Goal: Find specific page/section: Find specific page/section

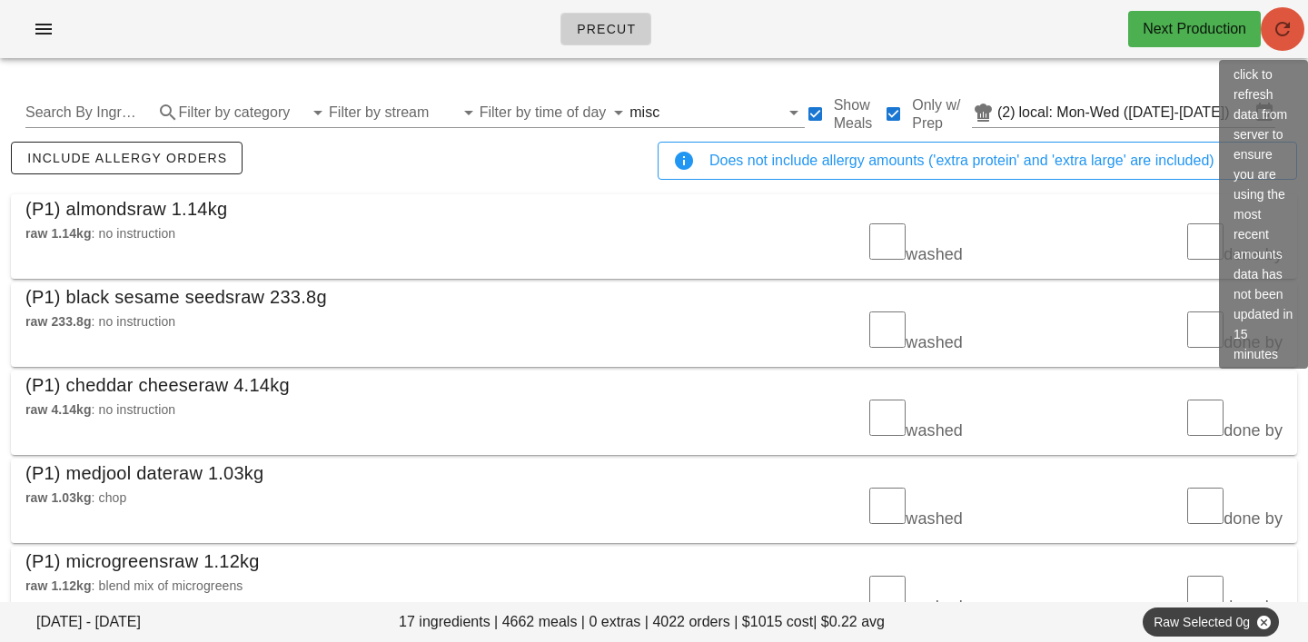
click at [1298, 26] on span "button" at bounding box center [1283, 29] width 44 height 22
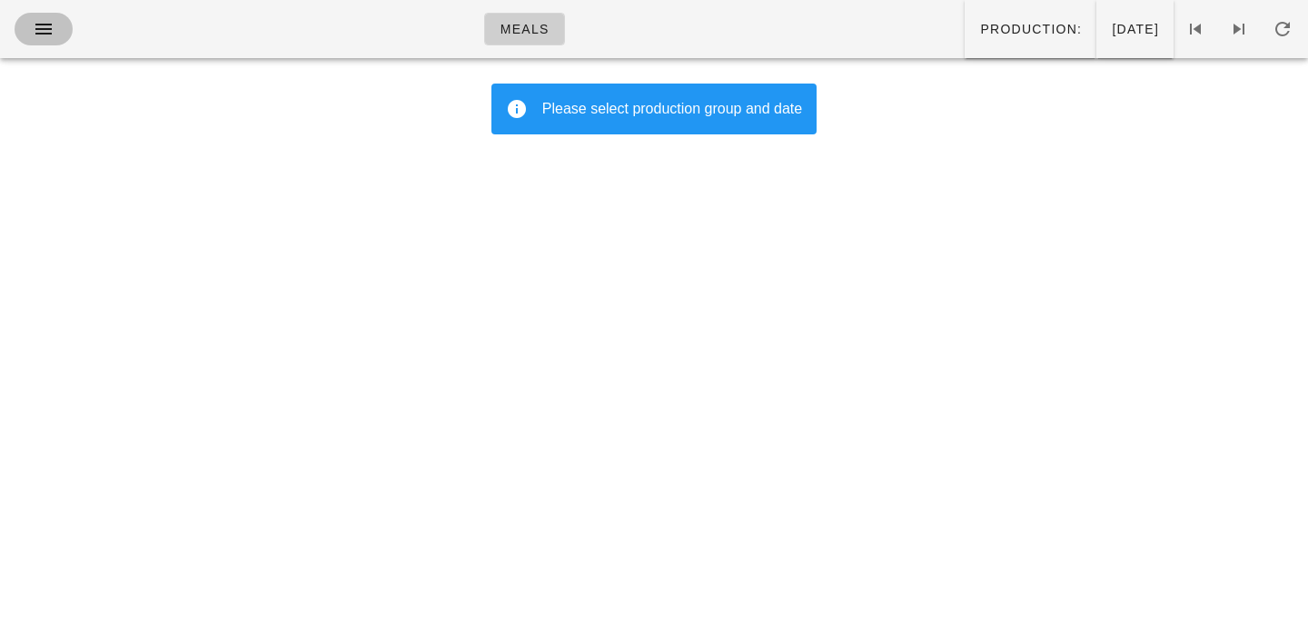
click at [47, 28] on icon "button" at bounding box center [44, 29] width 22 height 22
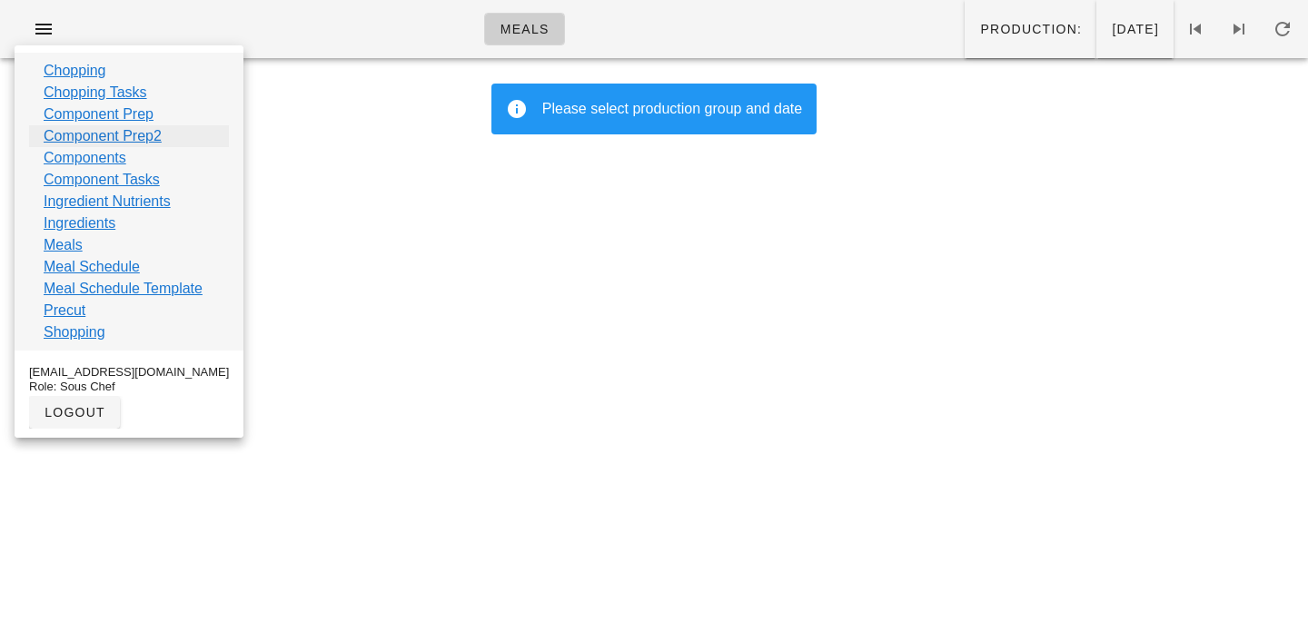
click at [81, 137] on link "Component Prep2" at bounding box center [103, 136] width 118 height 22
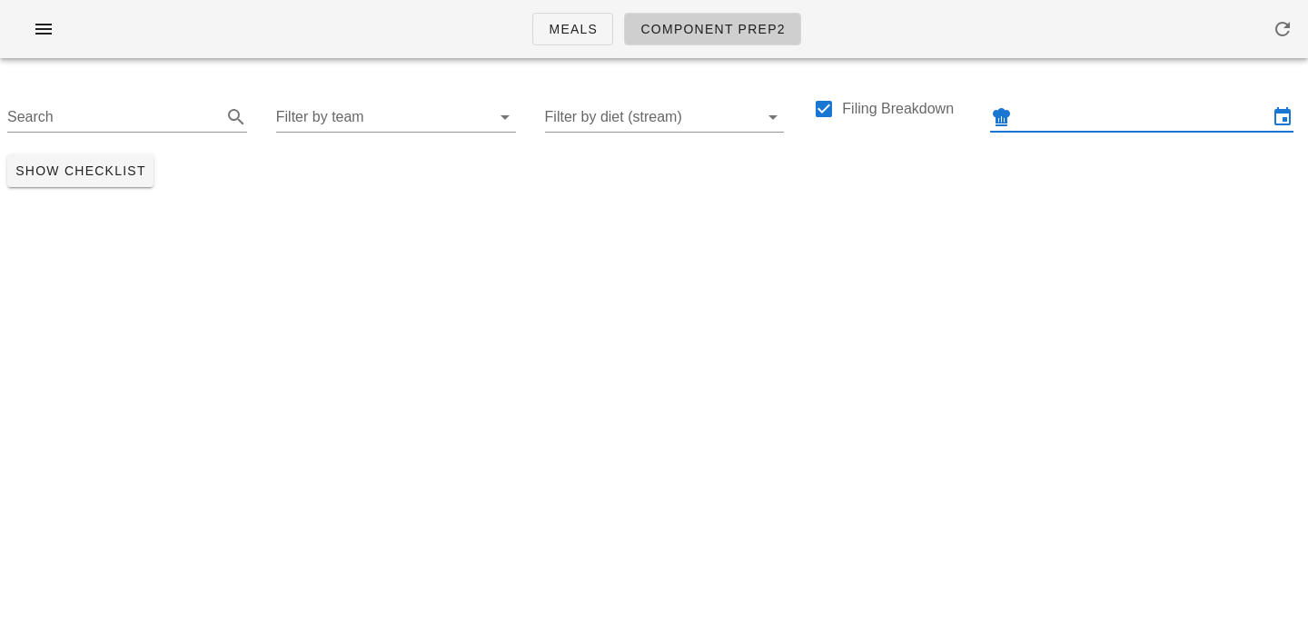
click at [1078, 111] on input "text" at bounding box center [1142, 117] width 253 height 29
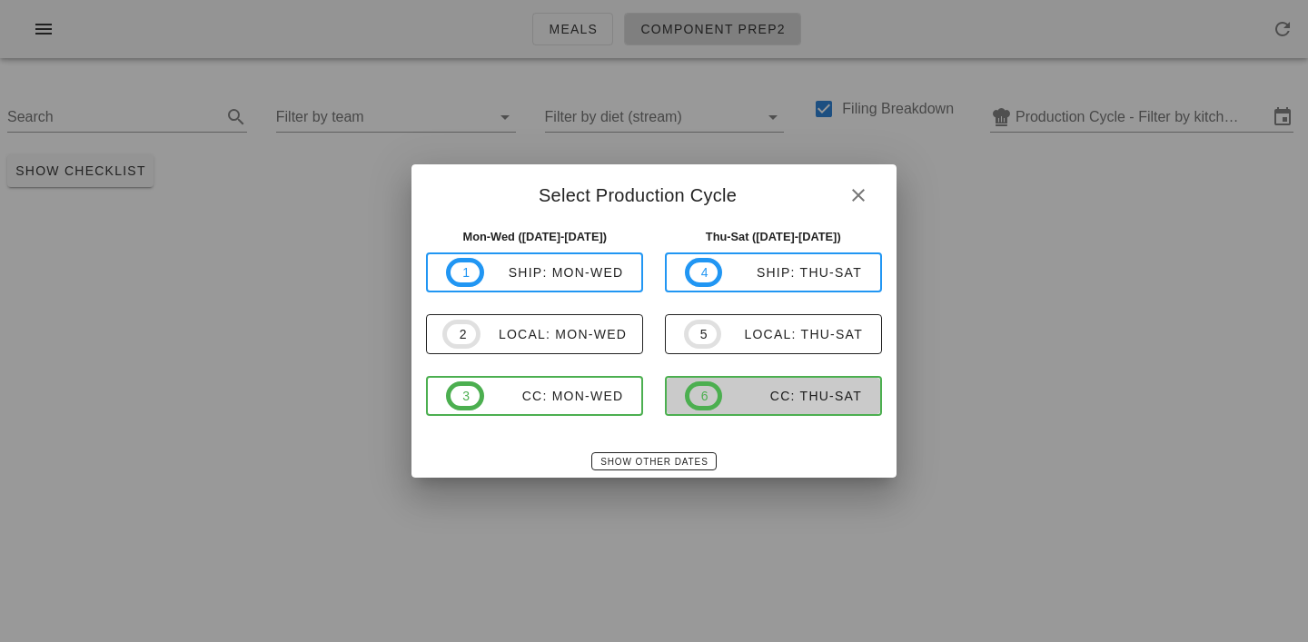
click at [806, 390] on div "CC: Thu-Sat" at bounding box center [792, 396] width 140 height 15
type input "CC: Thu-Sat (Sep 18-Sep 20)"
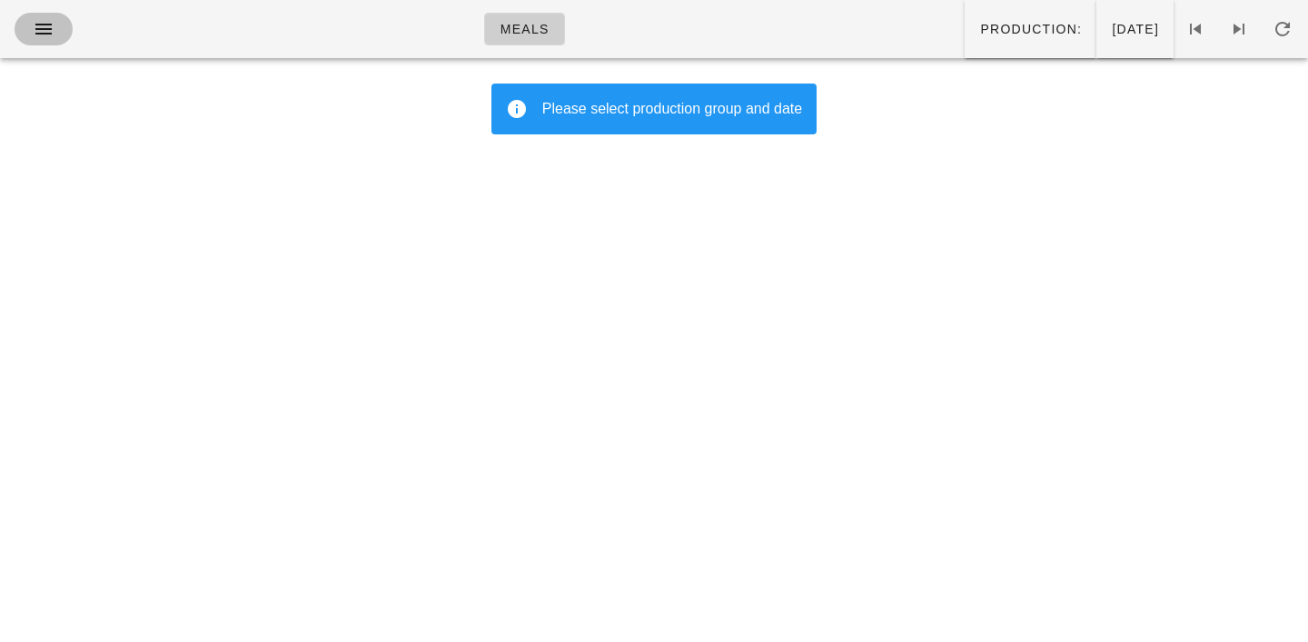
click at [41, 23] on icon "button" at bounding box center [44, 29] width 22 height 22
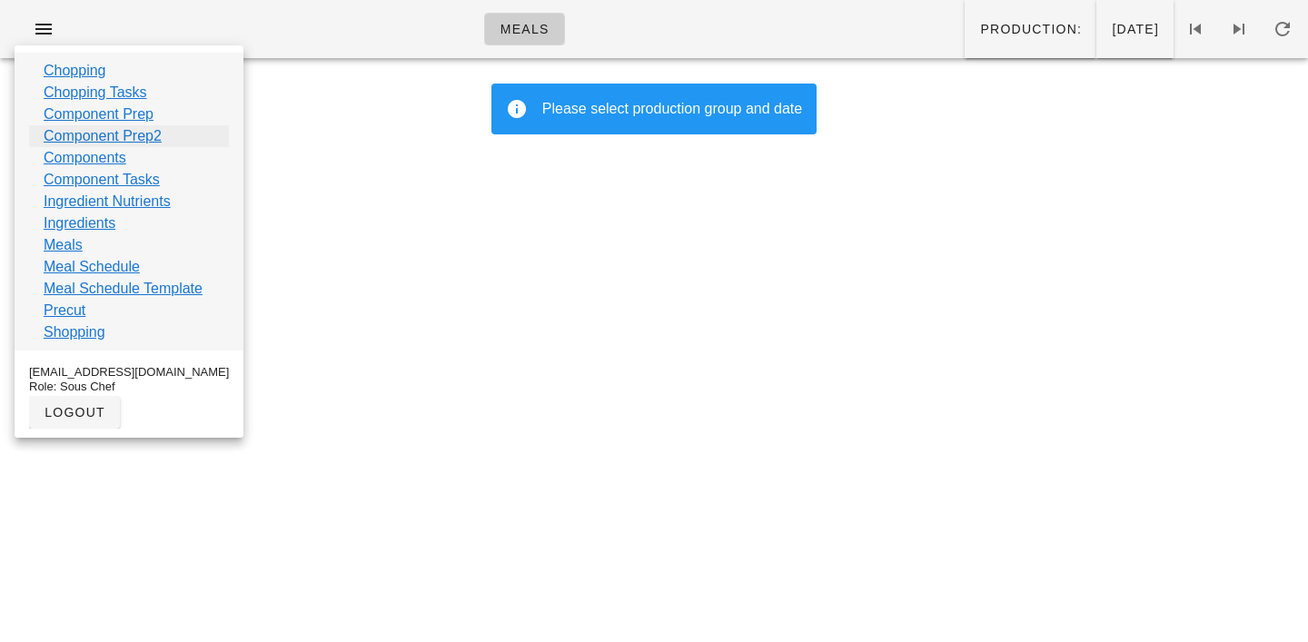
click at [74, 135] on link "Component Prep2" at bounding box center [103, 136] width 118 height 22
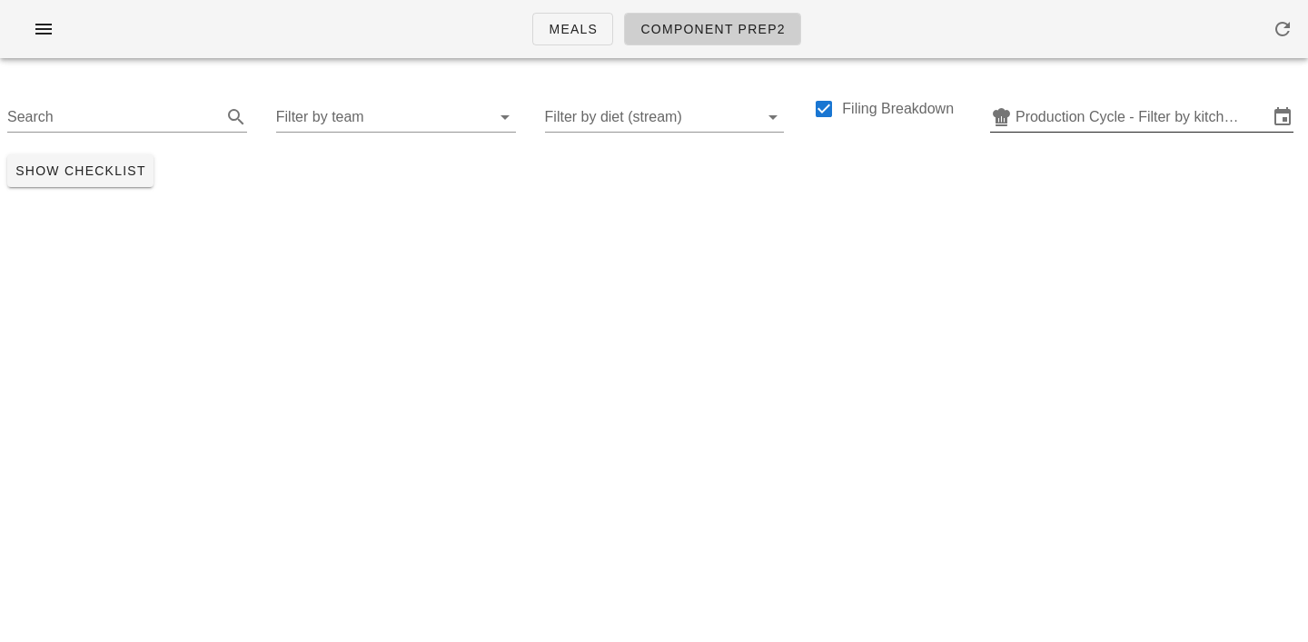
click at [1073, 123] on input "Production Cycle - Filter by kitchen production schedules" at bounding box center [1142, 117] width 253 height 29
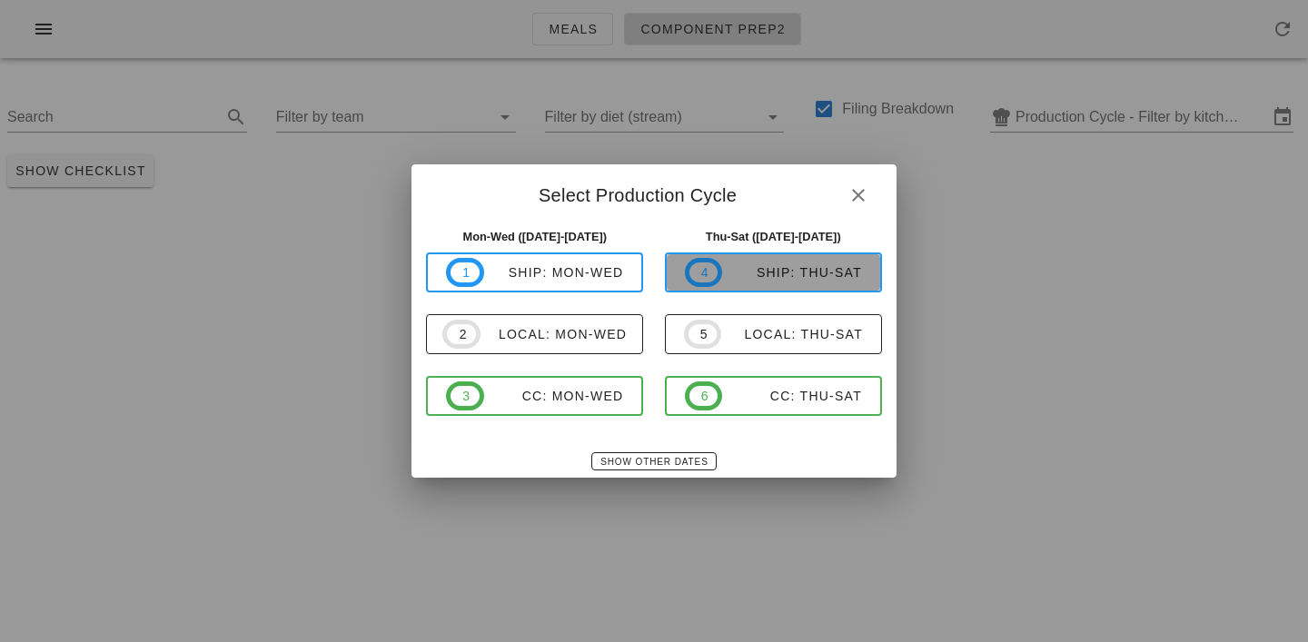
click at [781, 265] on div "ship: Thu-Sat" at bounding box center [792, 272] width 140 height 15
type input "ship: Thu-Sat (Sep 18-Sep 20)"
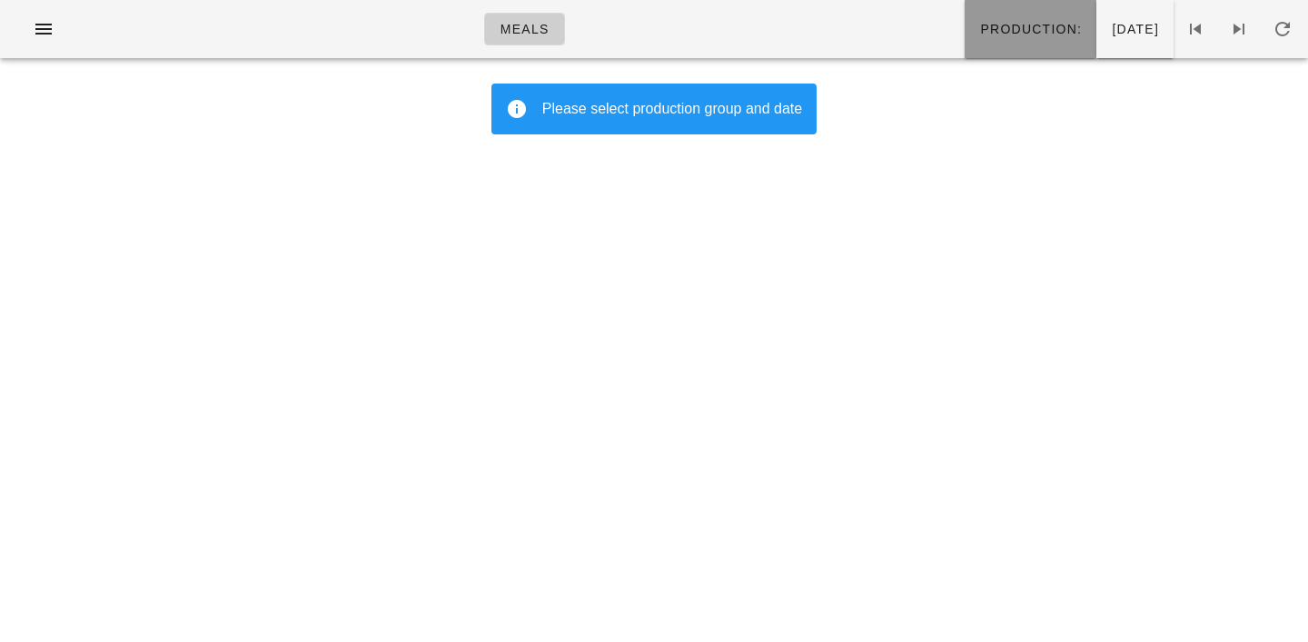
click at [987, 36] on span "Production:" at bounding box center [1030, 29] width 103 height 15
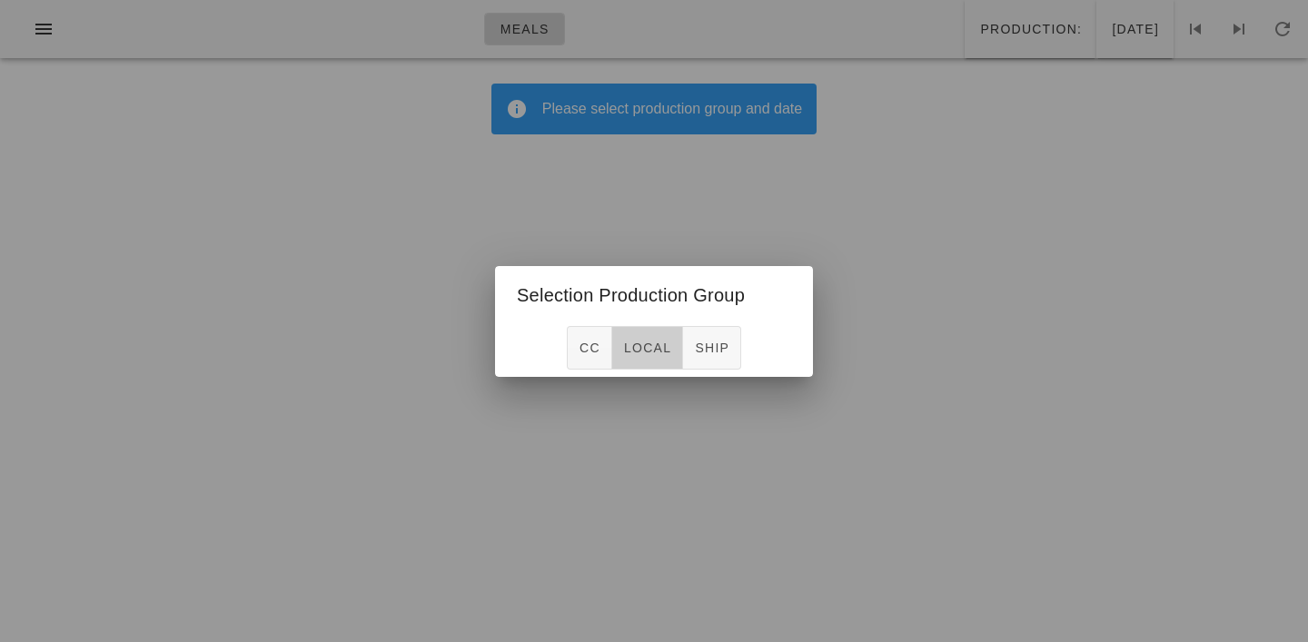
click at [653, 344] on span "local" at bounding box center [647, 348] width 48 height 15
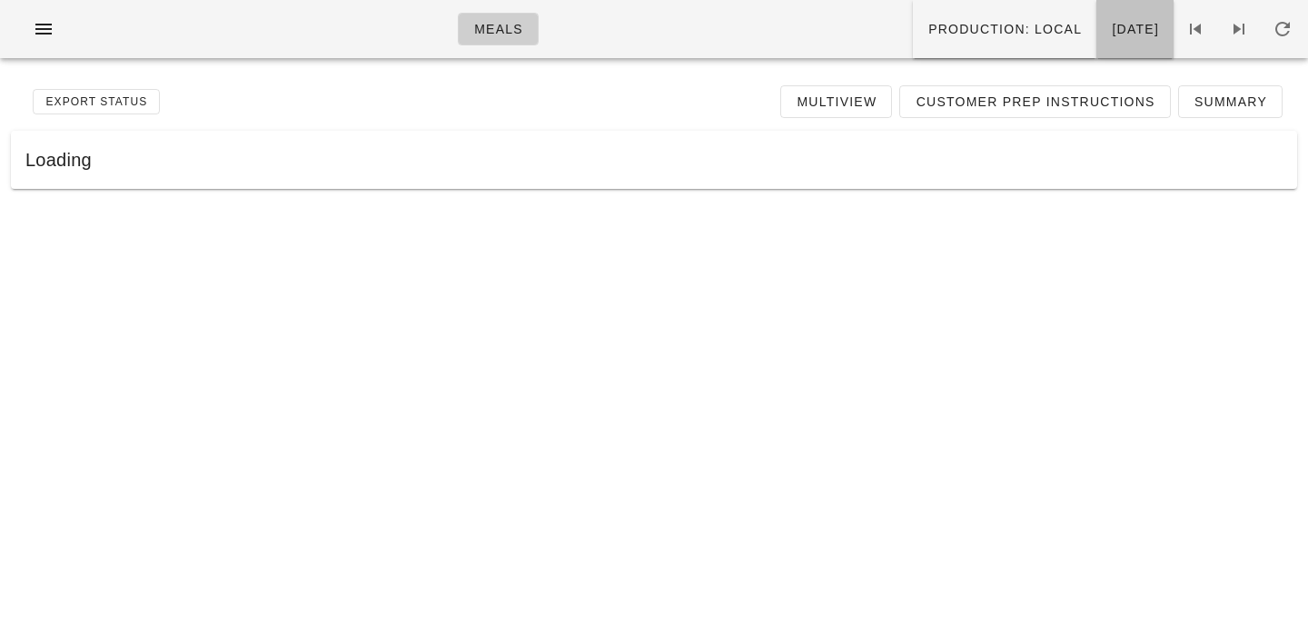
click at [1111, 36] on span "Saturday Mar 16" at bounding box center [1135, 29] width 48 height 15
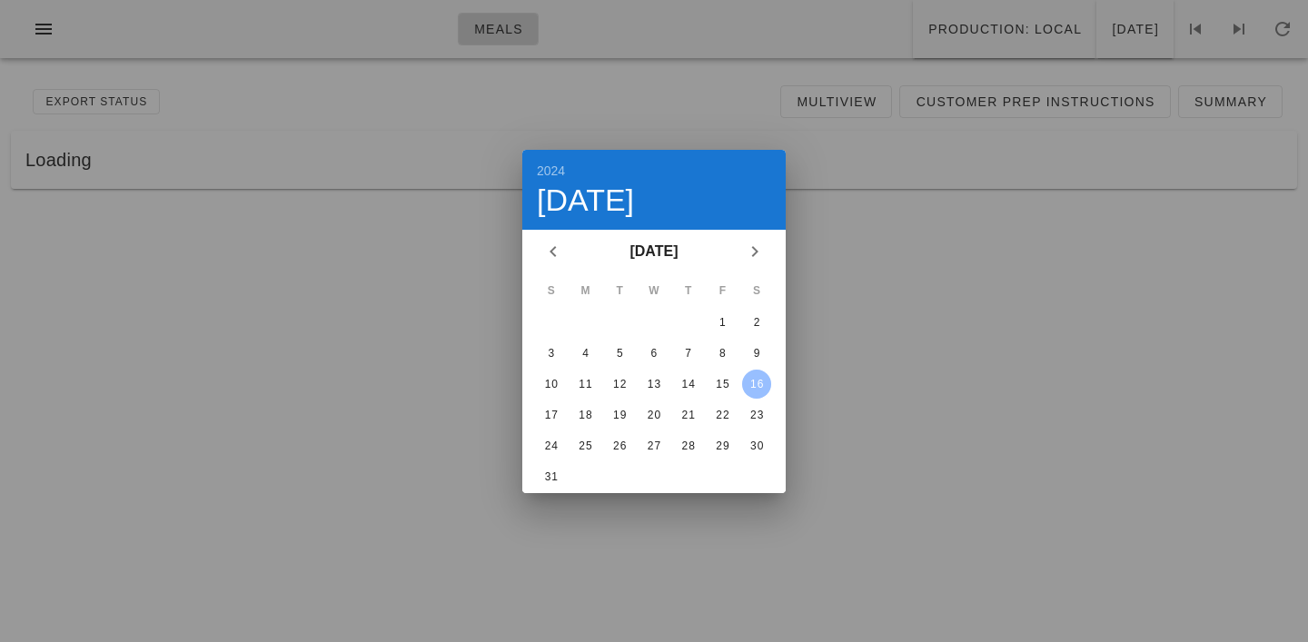
click at [758, 123] on div at bounding box center [654, 321] width 1308 height 642
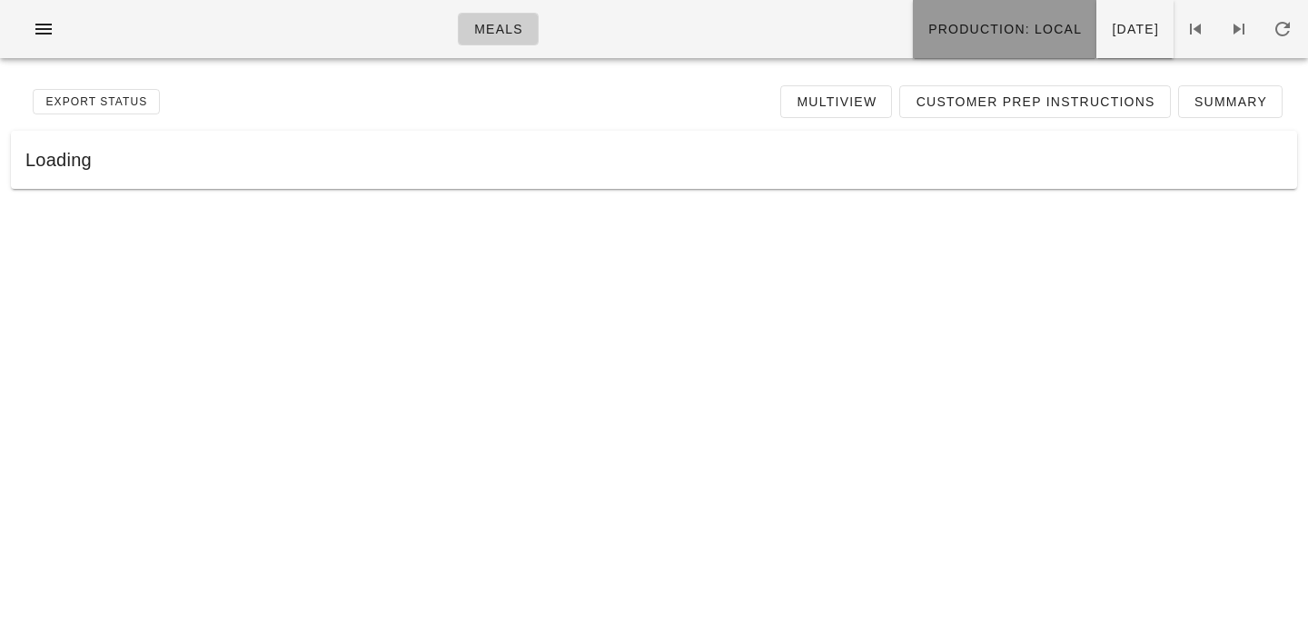
click at [928, 36] on span "Production: local" at bounding box center [1005, 29] width 154 height 15
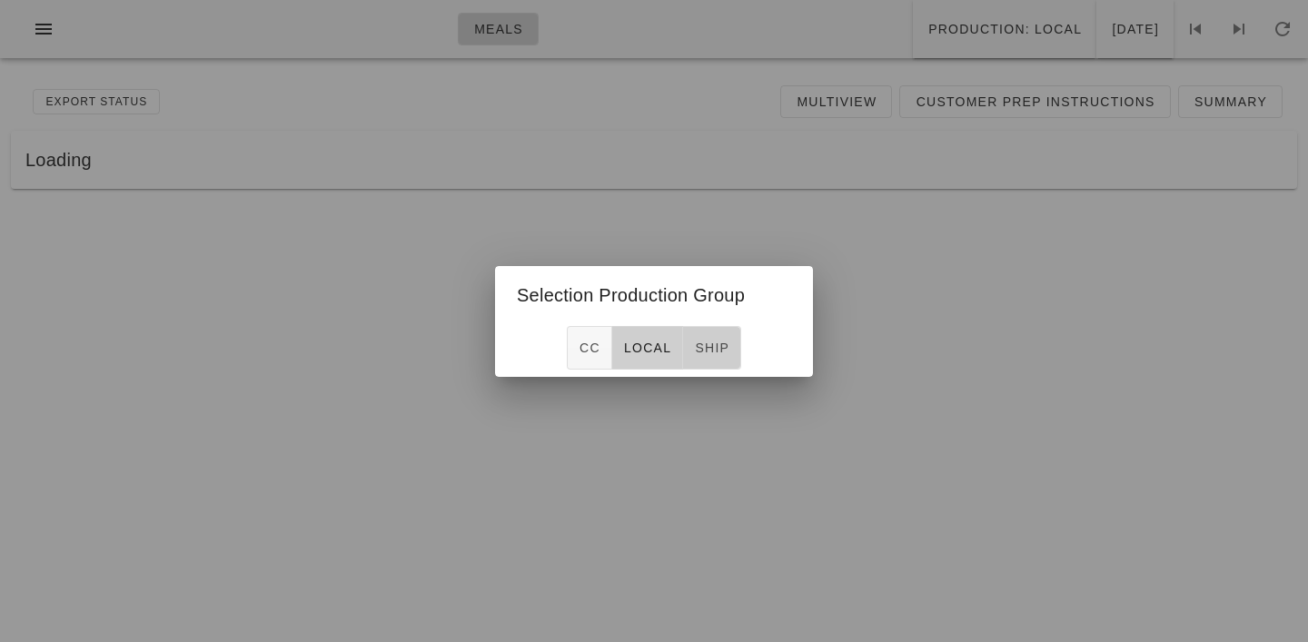
click at [710, 350] on span "ship" at bounding box center [711, 348] width 35 height 15
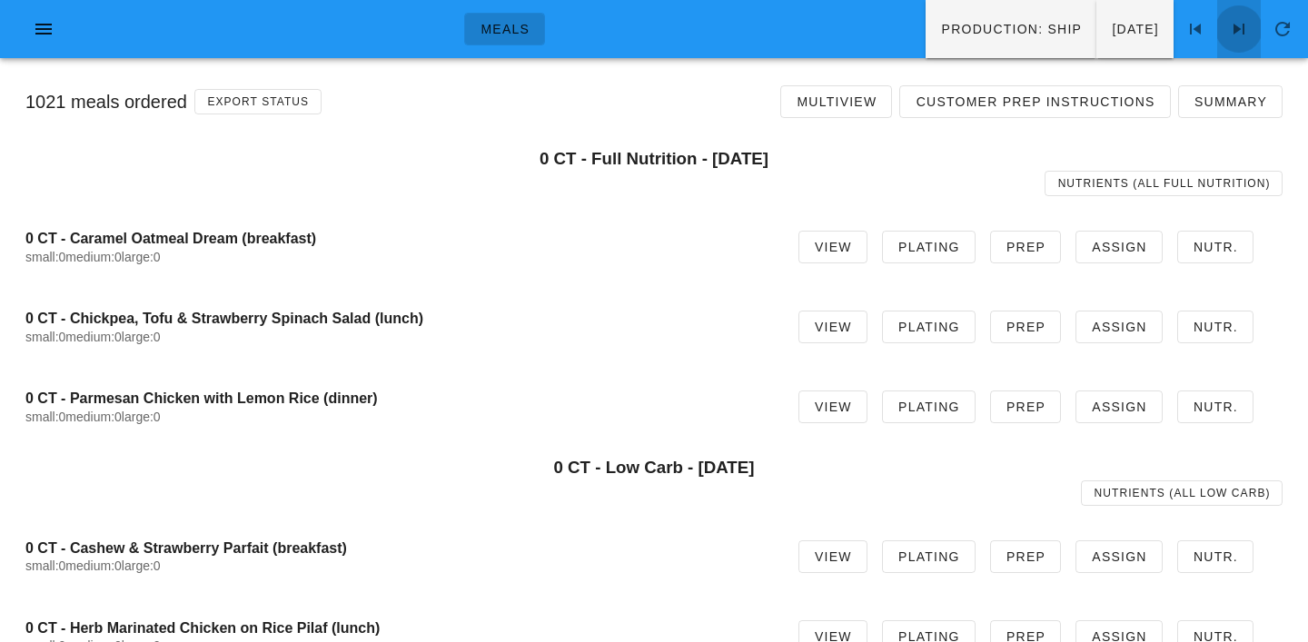
click at [1236, 29] on icon at bounding box center [1239, 29] width 22 height 22
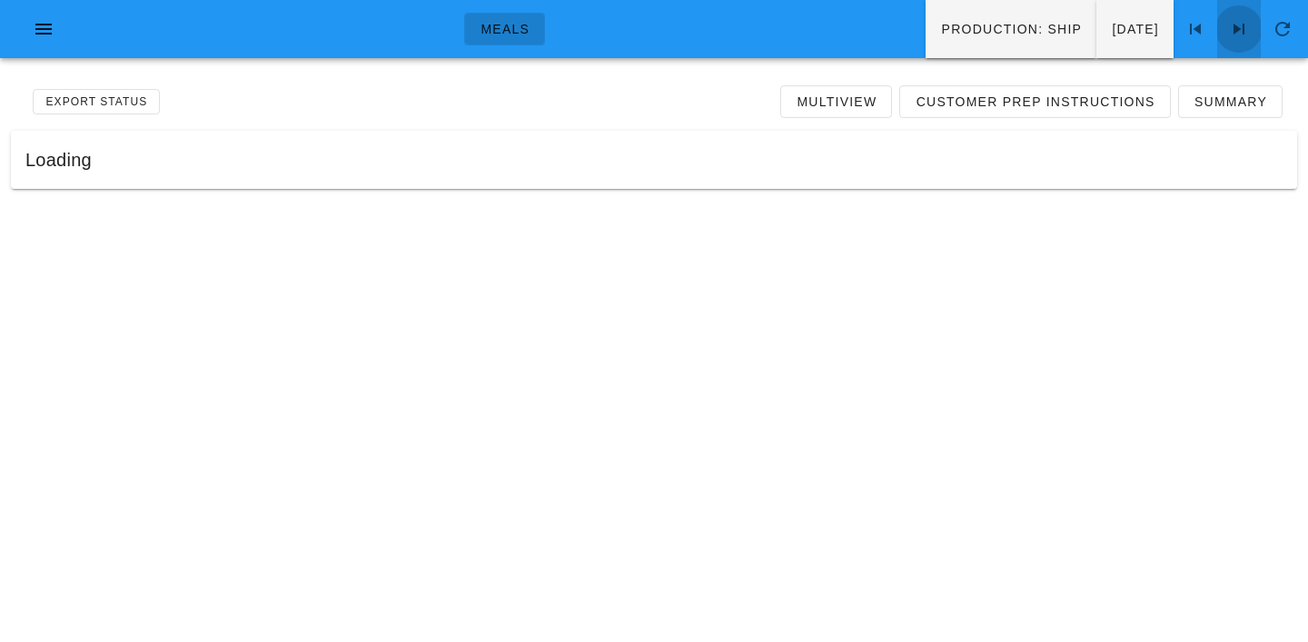
click at [1236, 29] on icon at bounding box center [1239, 29] width 22 height 22
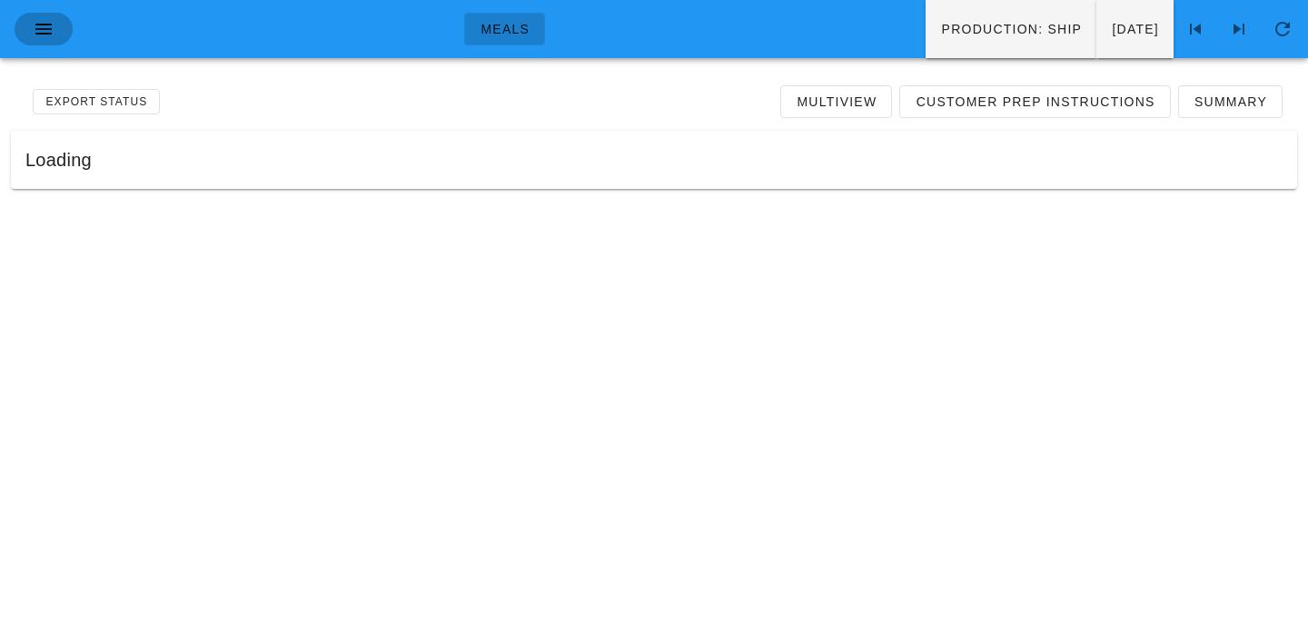
click at [35, 26] on icon "button" at bounding box center [44, 29] width 22 height 22
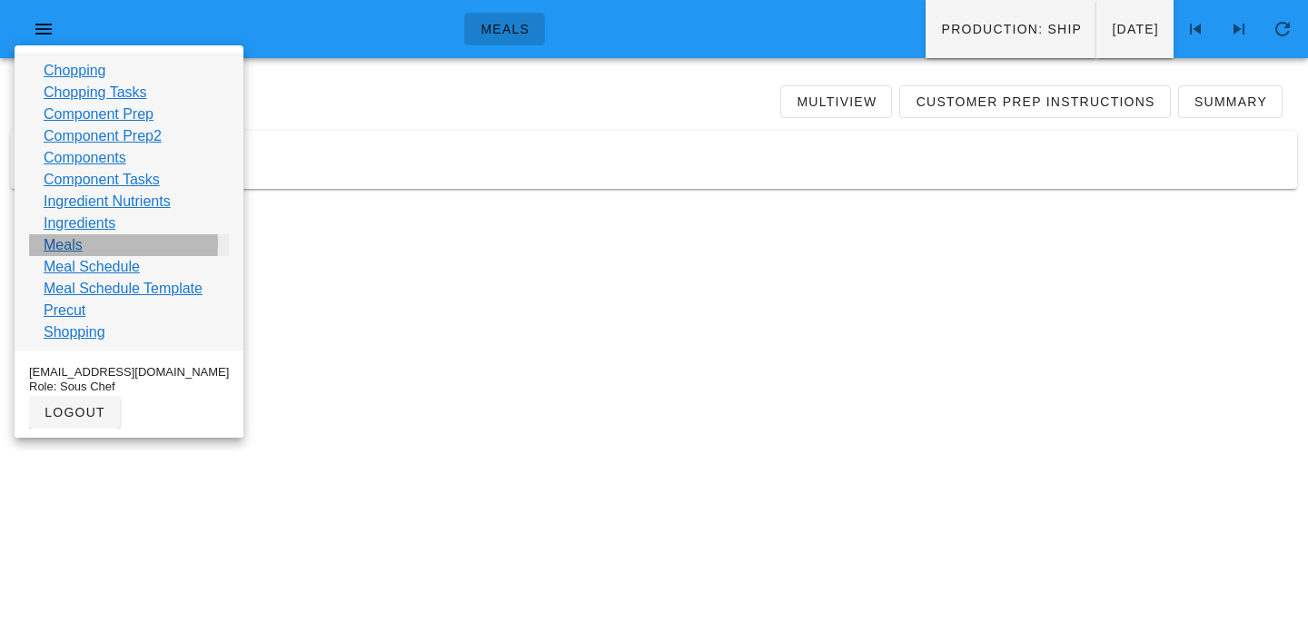
click at [68, 249] on link "Meals" at bounding box center [63, 245] width 39 height 22
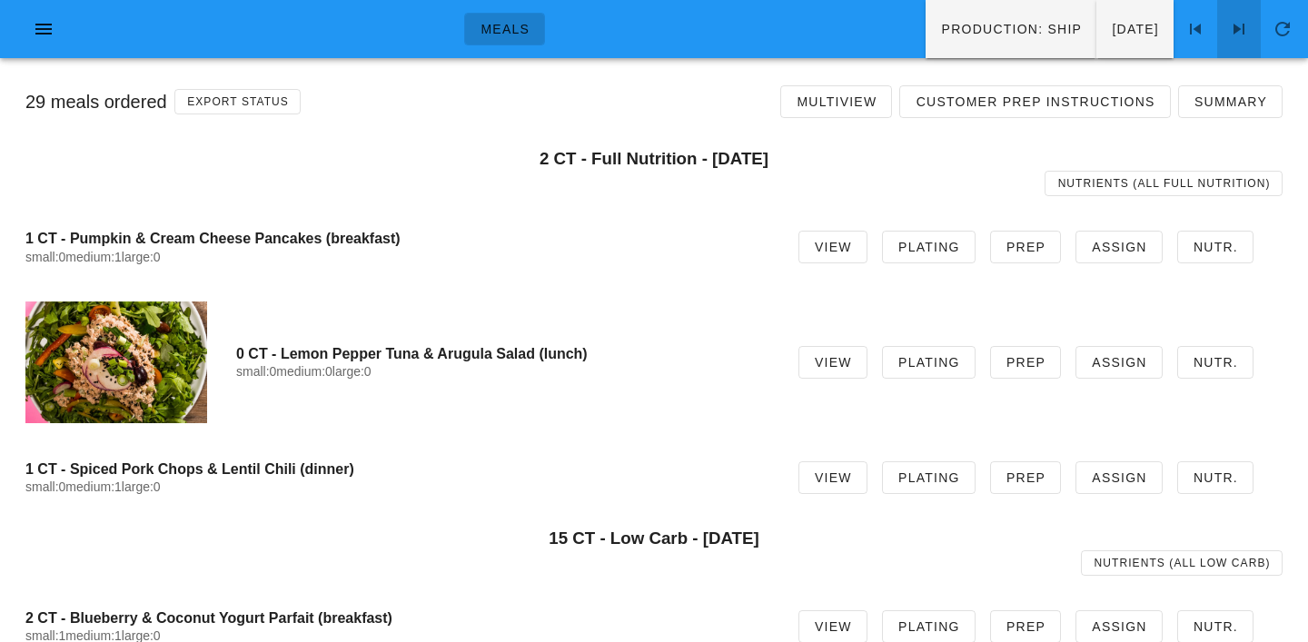
click at [1235, 24] on icon at bounding box center [1239, 29] width 22 height 22
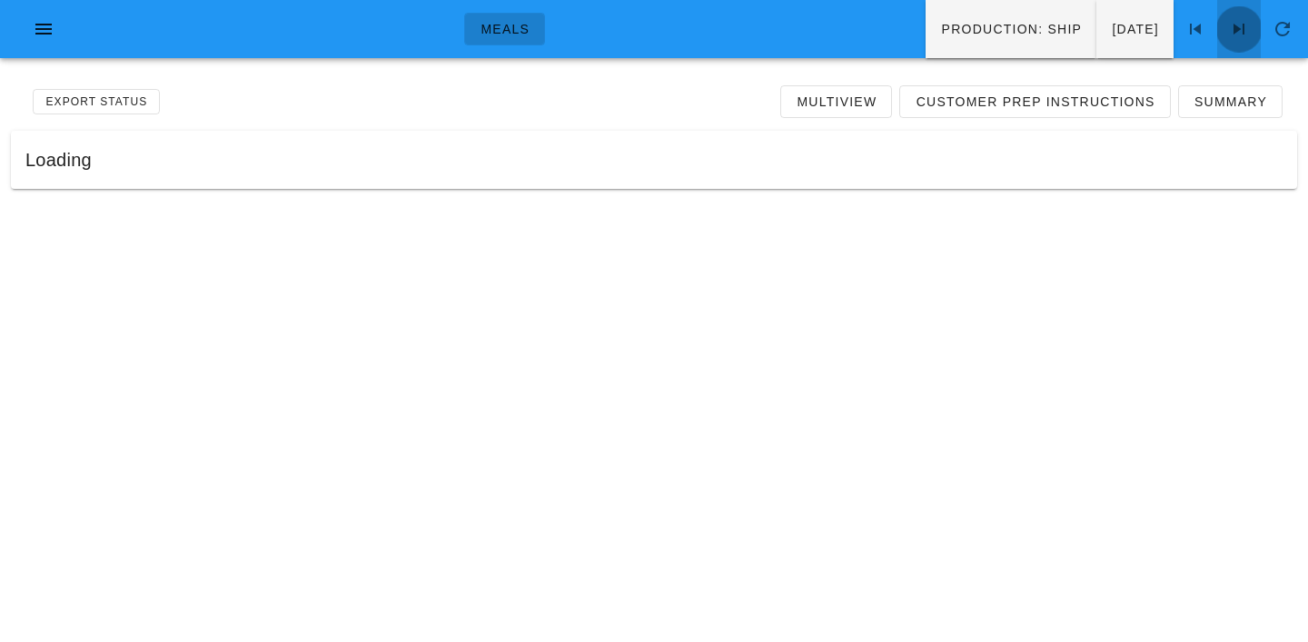
click at [1235, 24] on icon at bounding box center [1239, 29] width 22 height 22
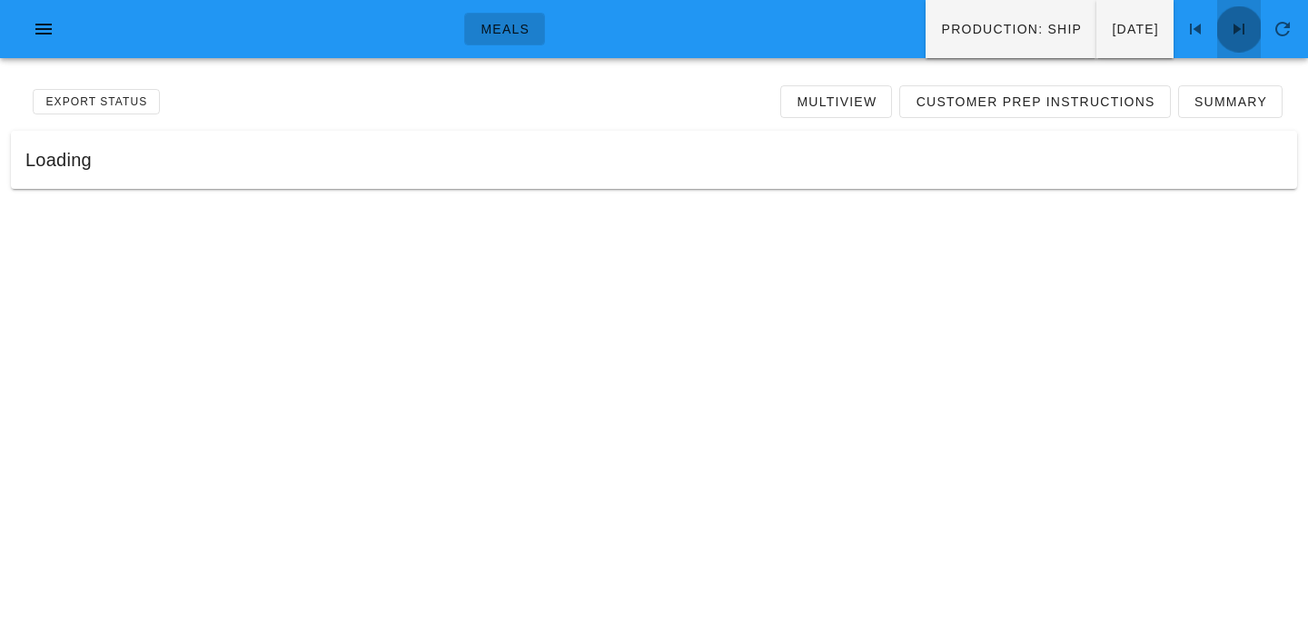
click at [1235, 24] on icon at bounding box center [1239, 29] width 22 height 22
click at [1190, 22] on icon at bounding box center [1196, 29] width 22 height 22
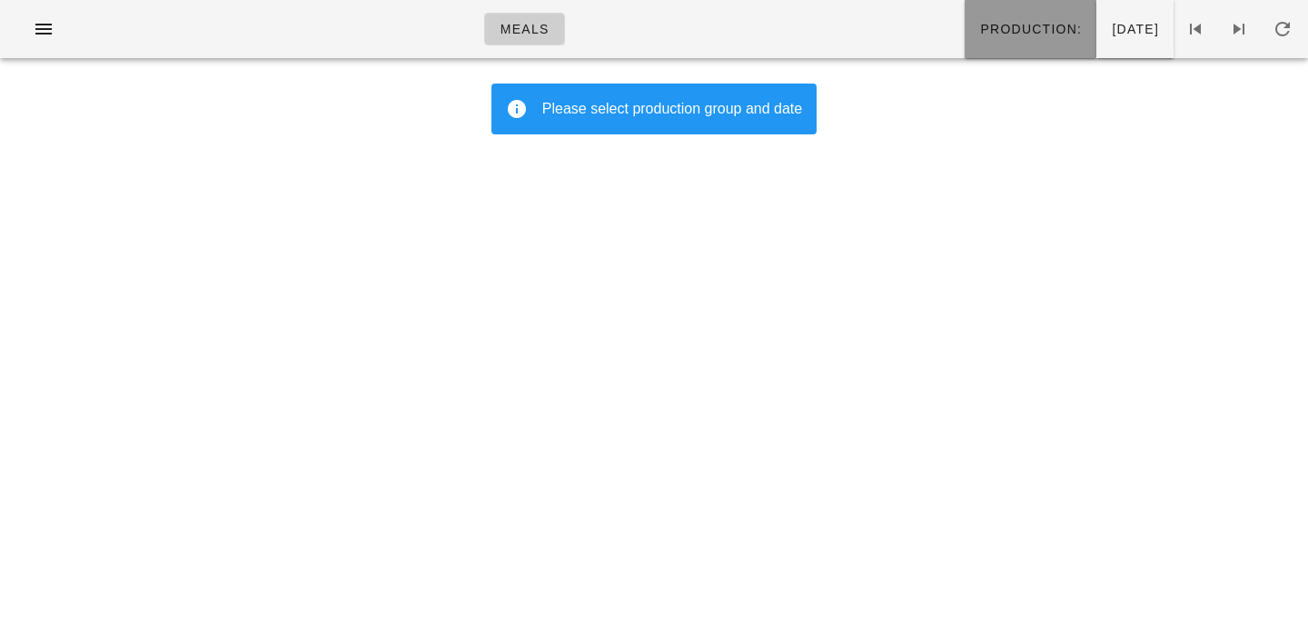
click at [979, 22] on span "Production:" at bounding box center [1030, 29] width 103 height 15
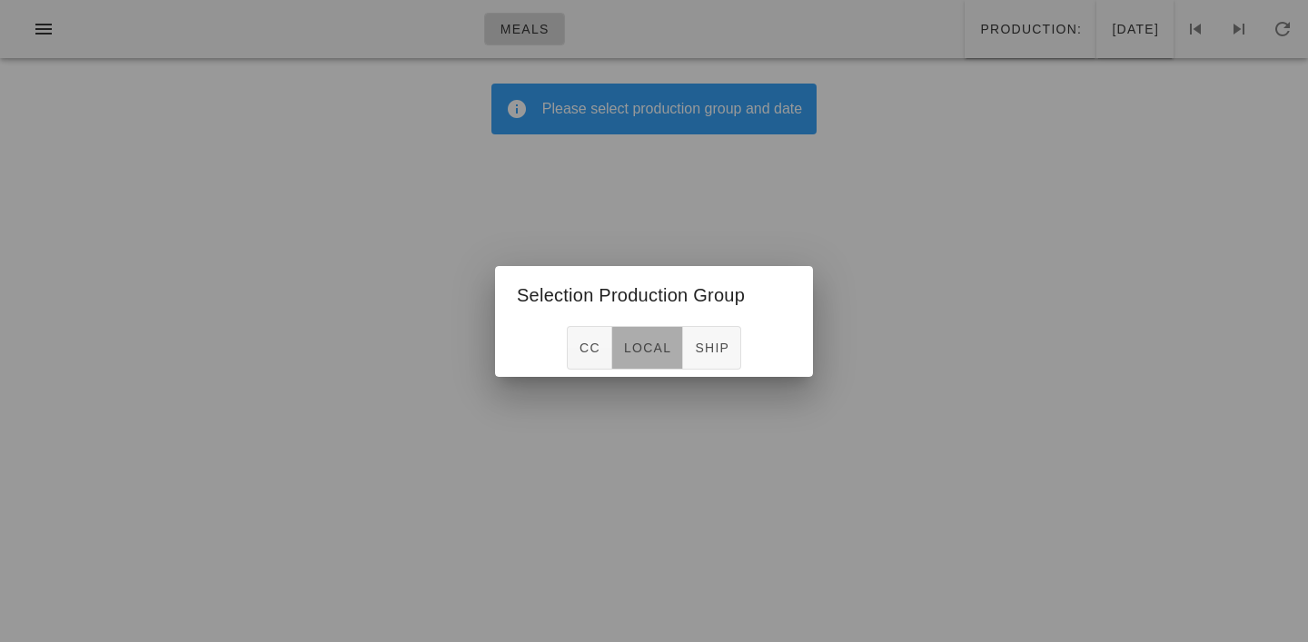
click at [655, 359] on button "local" at bounding box center [647, 348] width 71 height 44
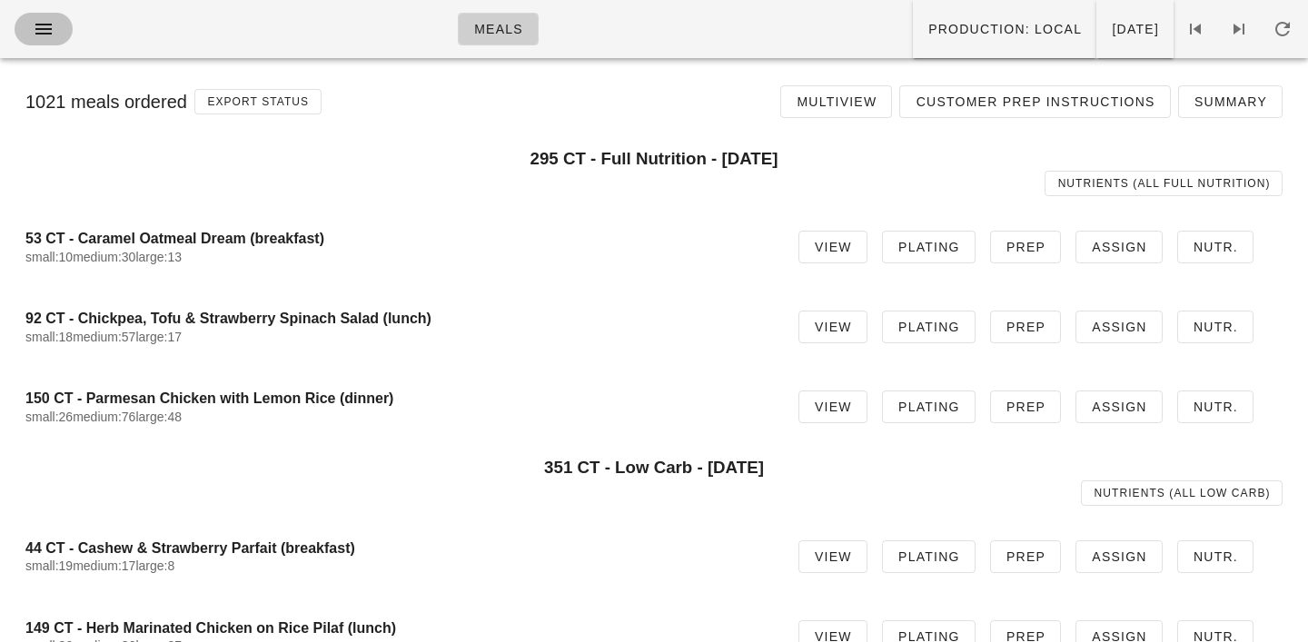
click at [50, 28] on icon "button" at bounding box center [44, 29] width 22 height 22
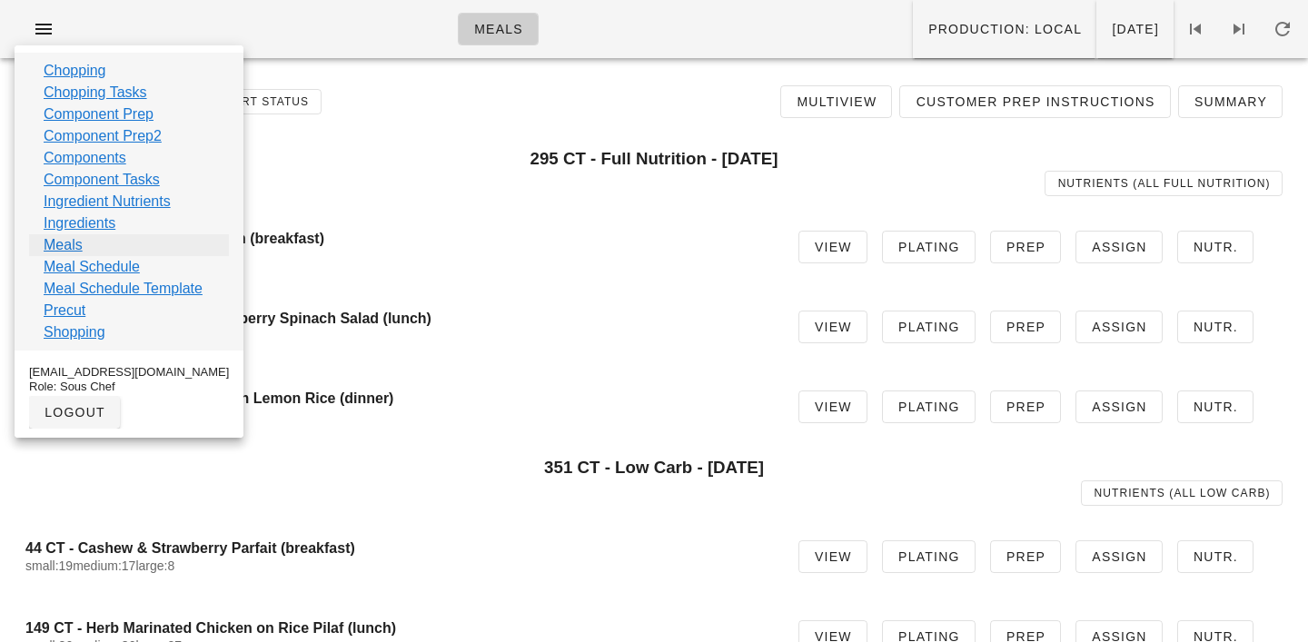
click at [68, 248] on link "Meals" at bounding box center [63, 245] width 39 height 22
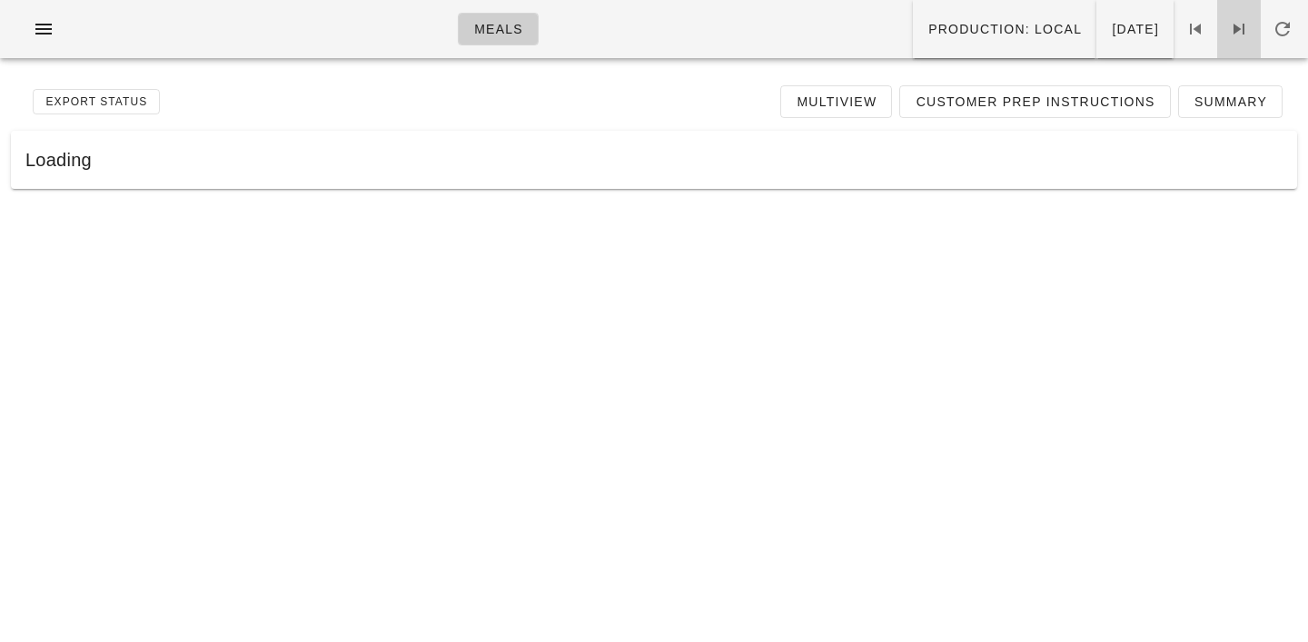
click at [1243, 19] on icon at bounding box center [1239, 29] width 22 height 22
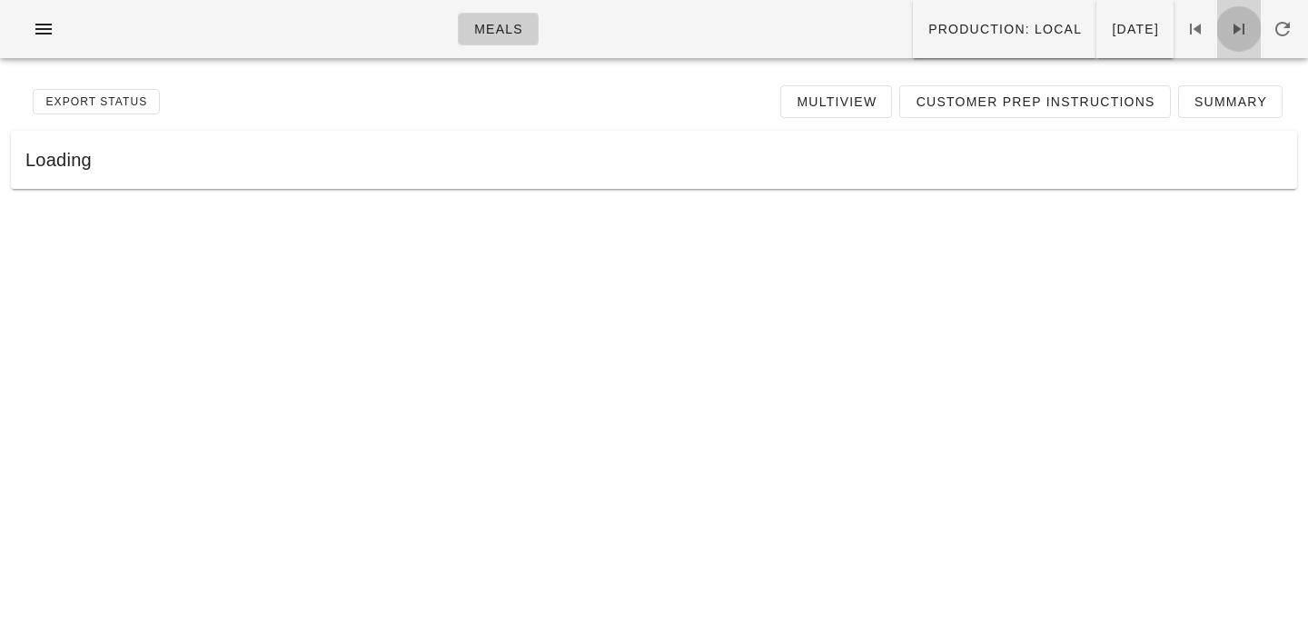
click at [1243, 19] on icon at bounding box center [1239, 29] width 22 height 22
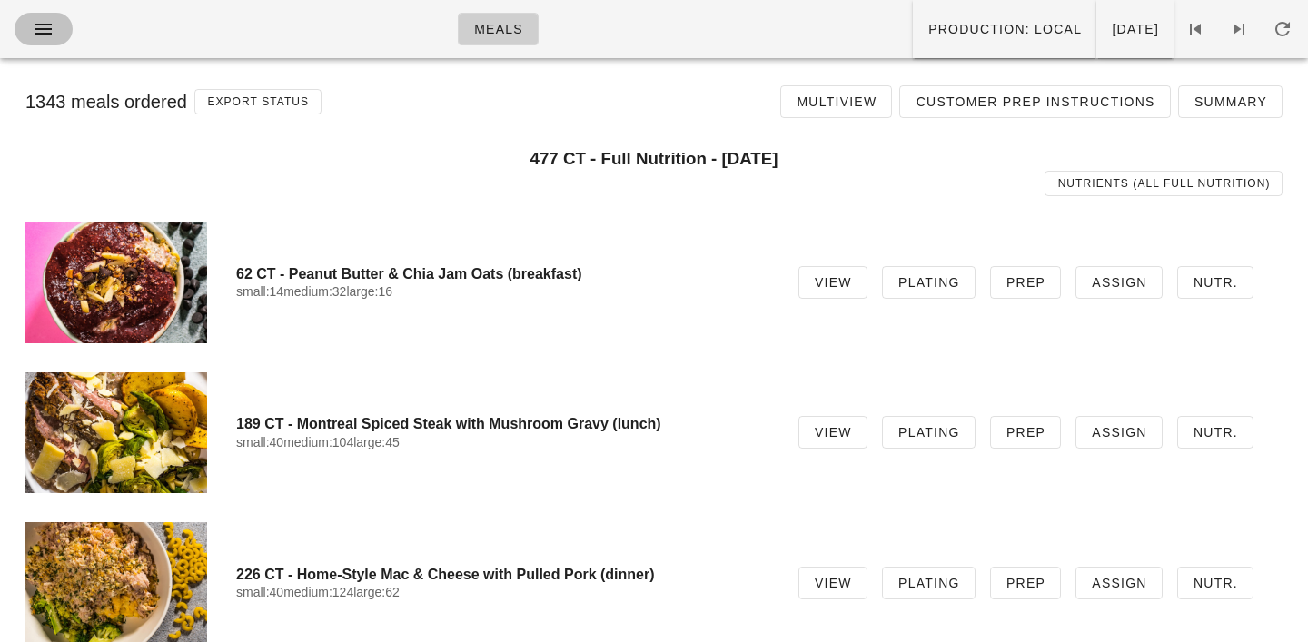
click at [35, 27] on icon "button" at bounding box center [44, 29] width 22 height 22
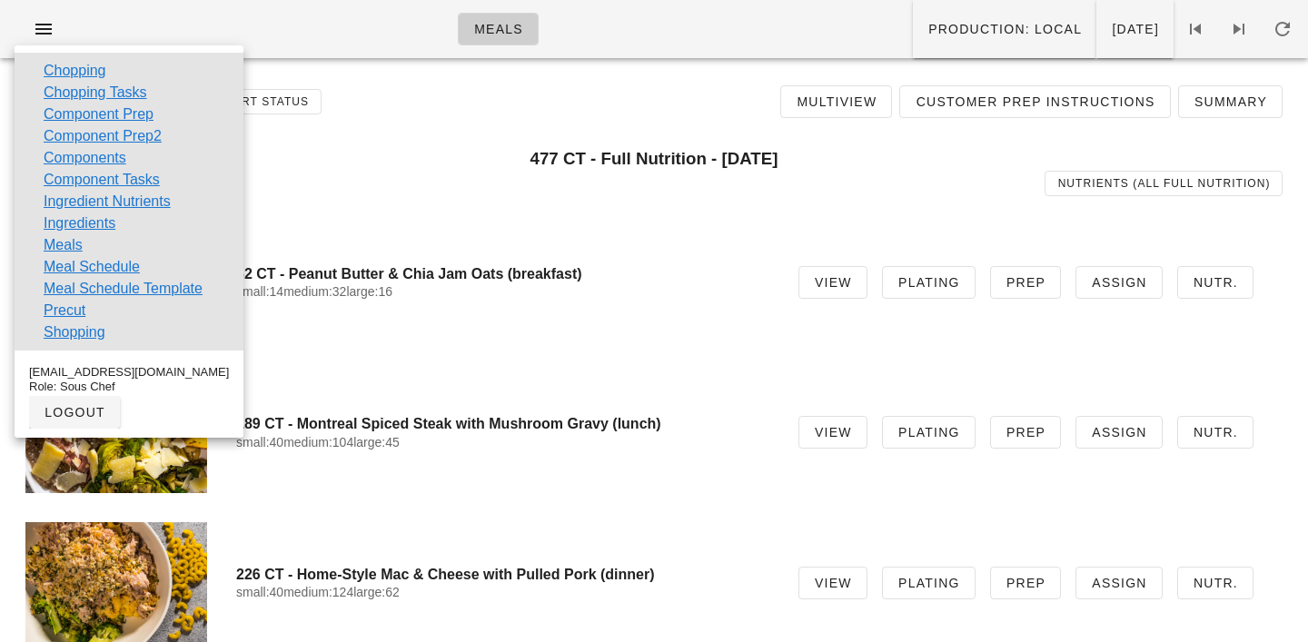
click at [444, 98] on div "1343 meals ordered Export Status Multiview Customer Prep Instructions Summary" at bounding box center [654, 102] width 1286 height 58
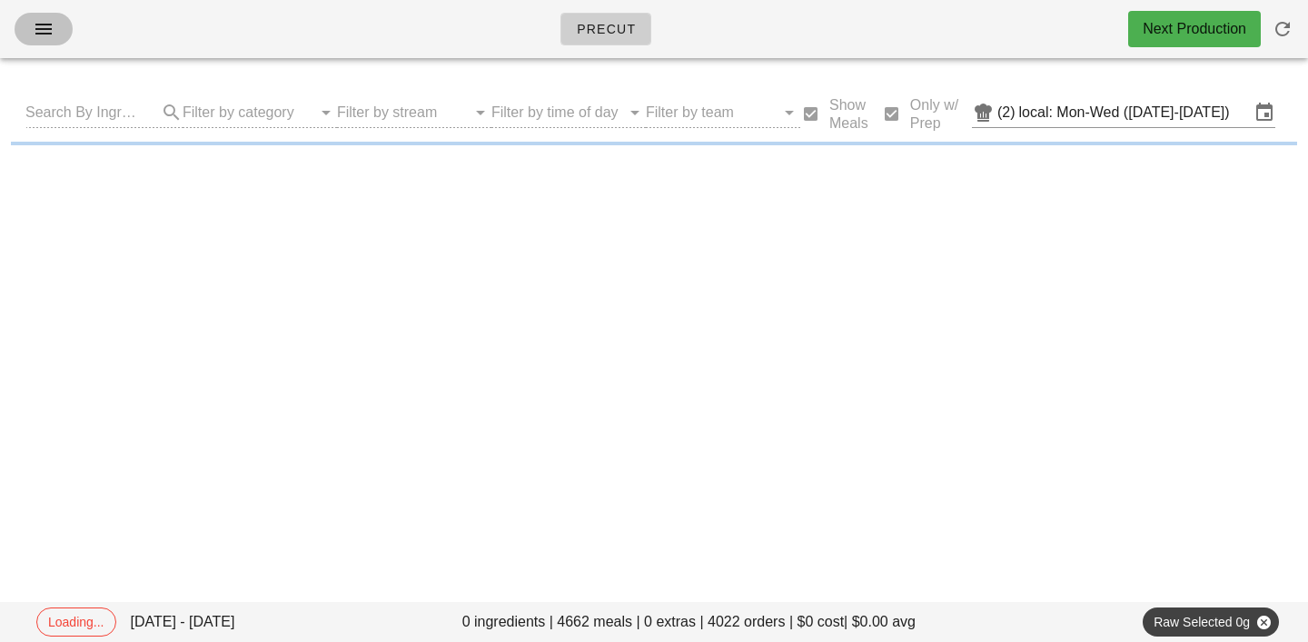
click at [55, 27] on span "button" at bounding box center [43, 29] width 29 height 22
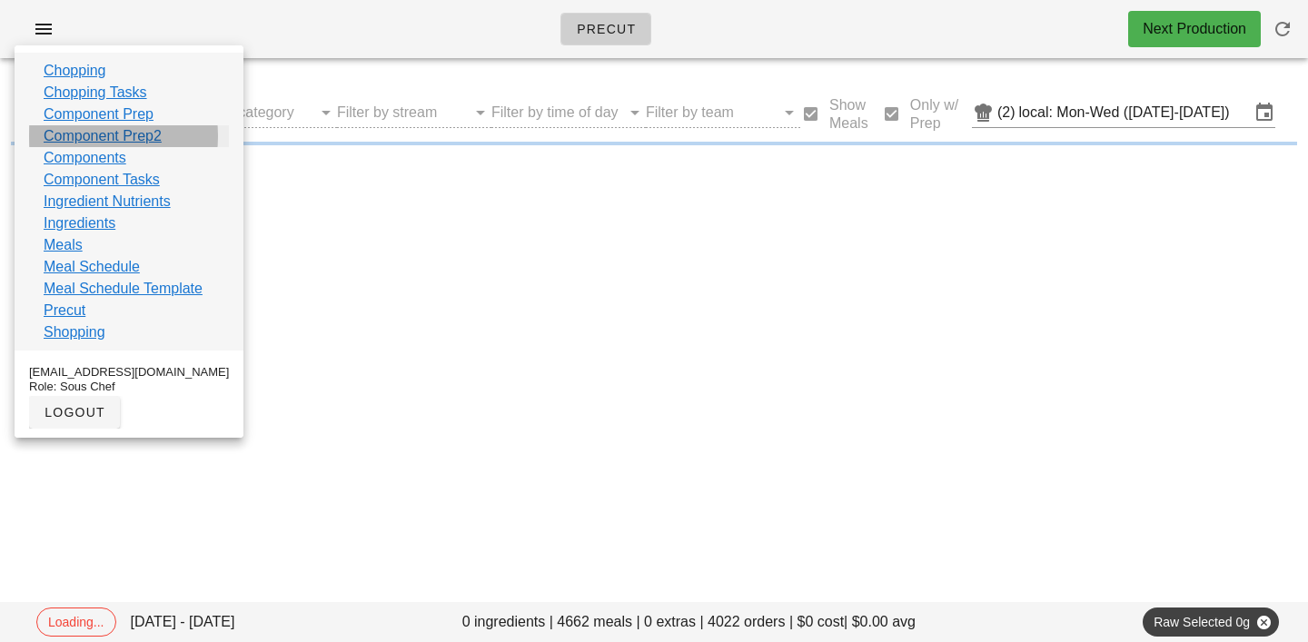
click at [71, 133] on link "Component Prep2" at bounding box center [103, 136] width 118 height 22
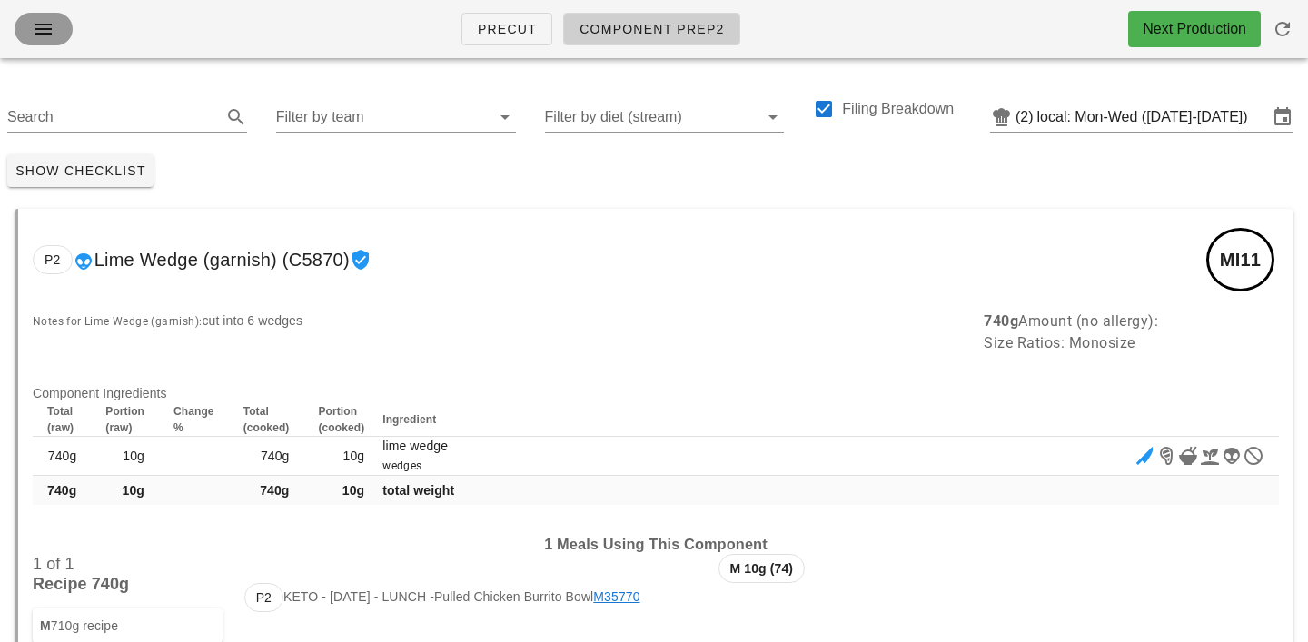
click at [44, 25] on icon "button" at bounding box center [44, 29] width 22 height 22
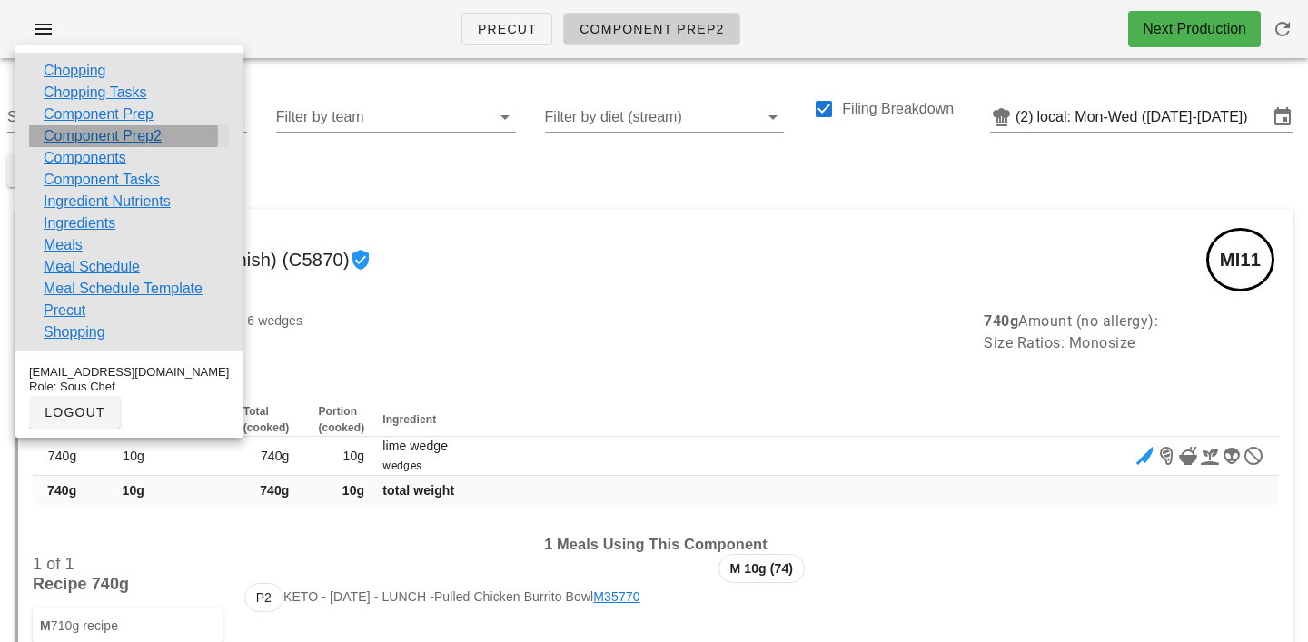
click at [94, 137] on link "Component Prep2" at bounding box center [103, 136] width 118 height 22
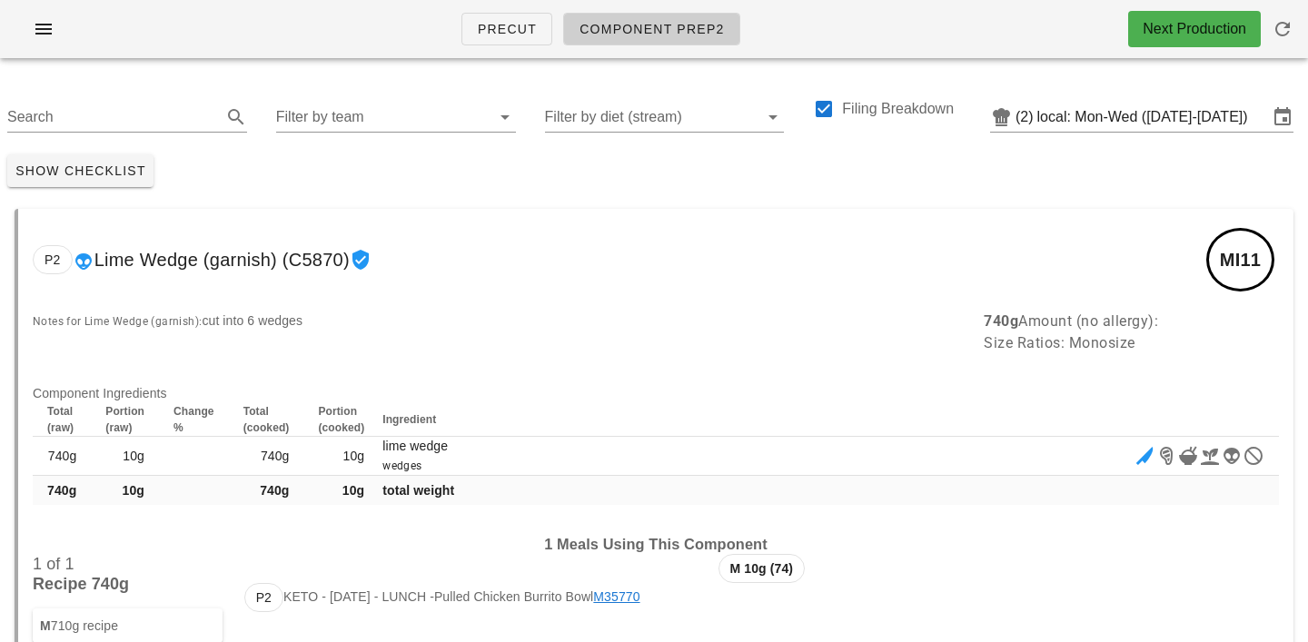
click at [332, 133] on div "Search Filter by team Filter by diet (stream) Filing Breakdown (2) local: Mon-W…" at bounding box center [654, 110] width 1308 height 74
click at [327, 124] on input "Filter by team" at bounding box center [381, 117] width 211 height 29
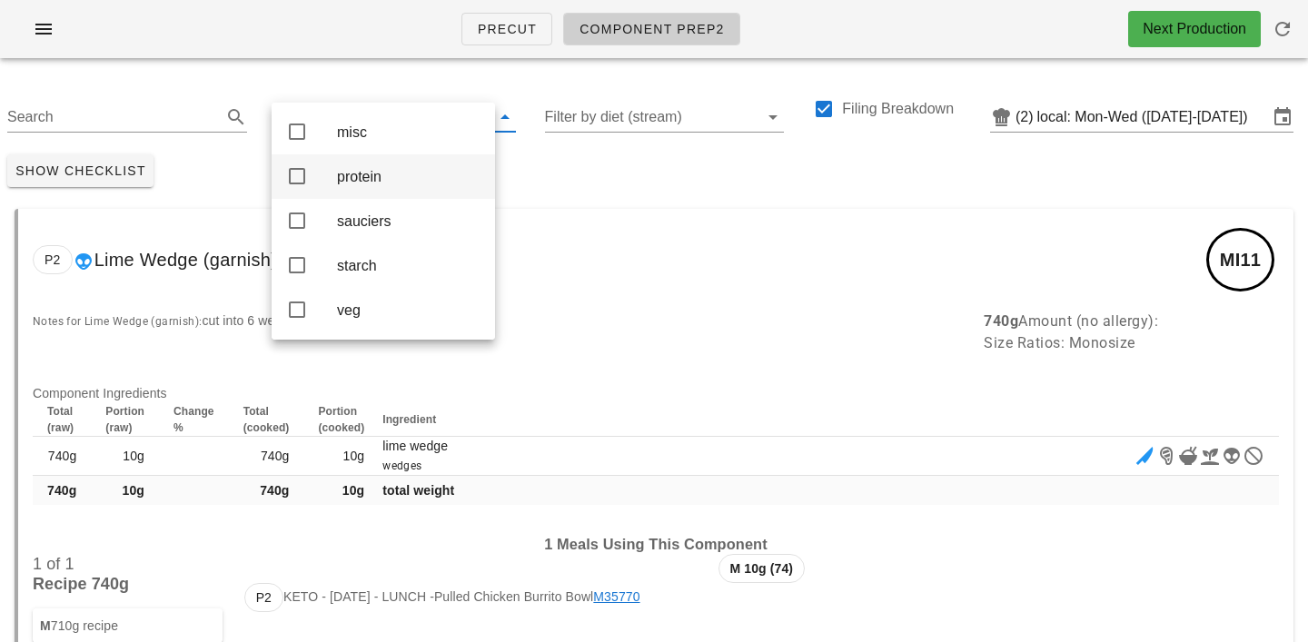
click at [351, 173] on div "protein" at bounding box center [409, 176] width 144 height 17
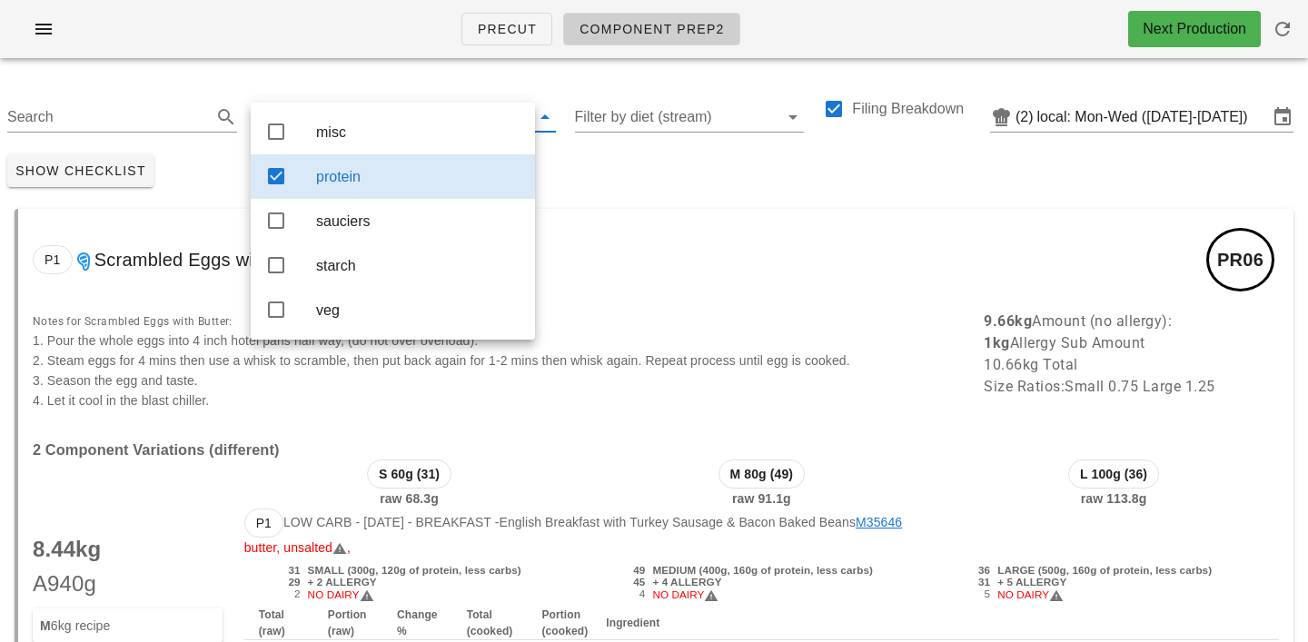
click at [634, 177] on div "Show Checklist" at bounding box center [654, 170] width 1308 height 47
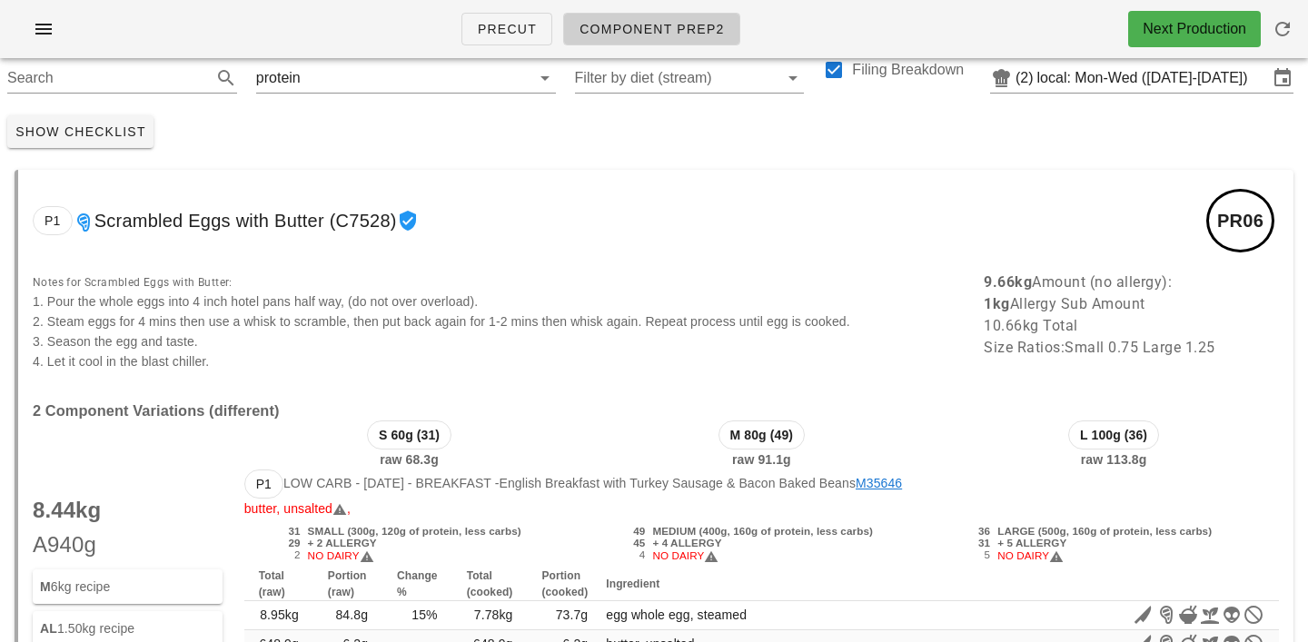
scroll to position [7, 0]
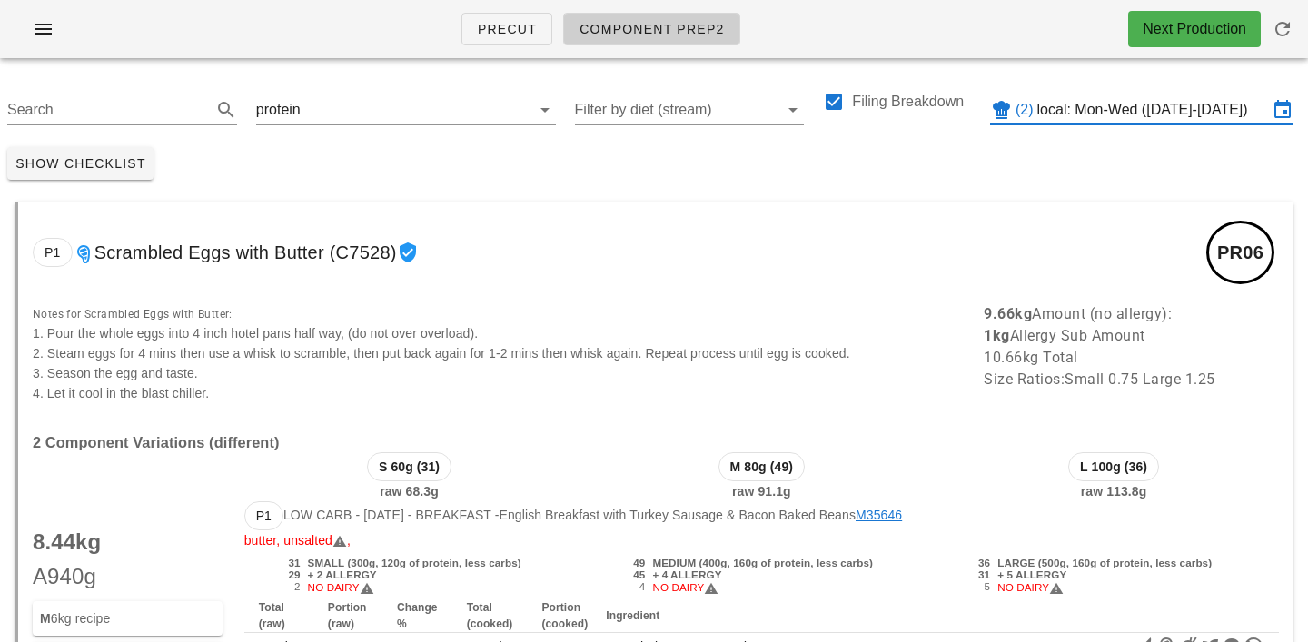
click at [1114, 114] on input "local: Mon-Wed ([DATE]-[DATE])" at bounding box center [1152, 109] width 231 height 29
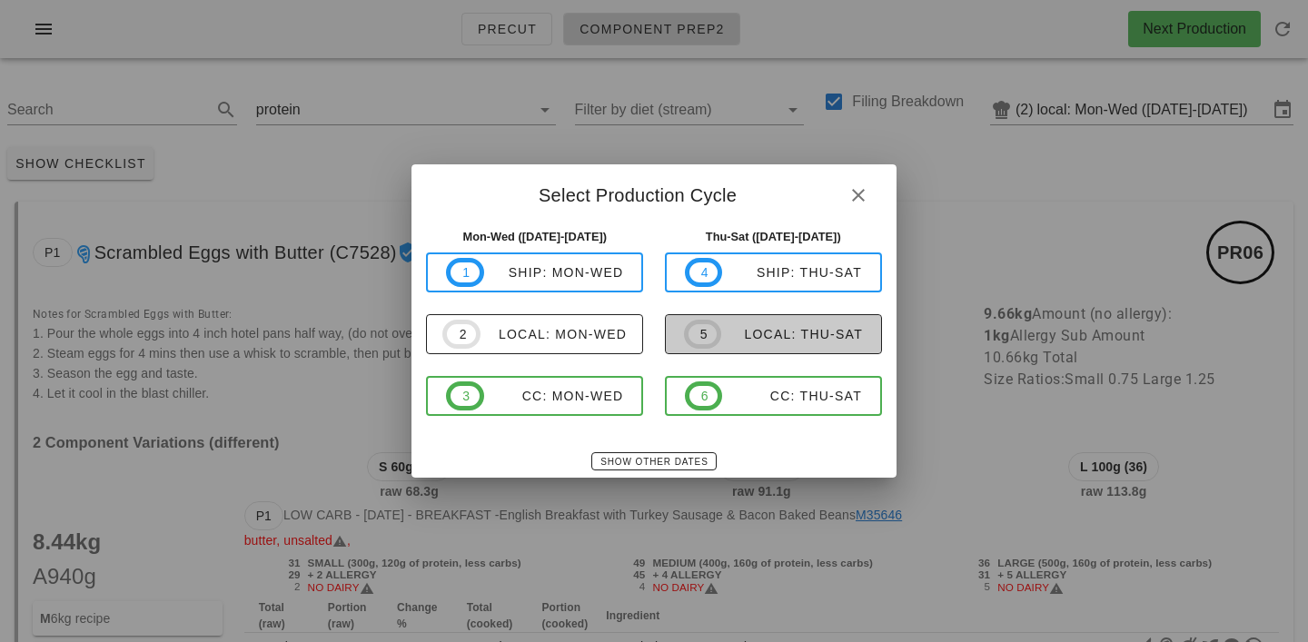
click at [771, 332] on div "local: Thu-Sat" at bounding box center [792, 334] width 142 height 15
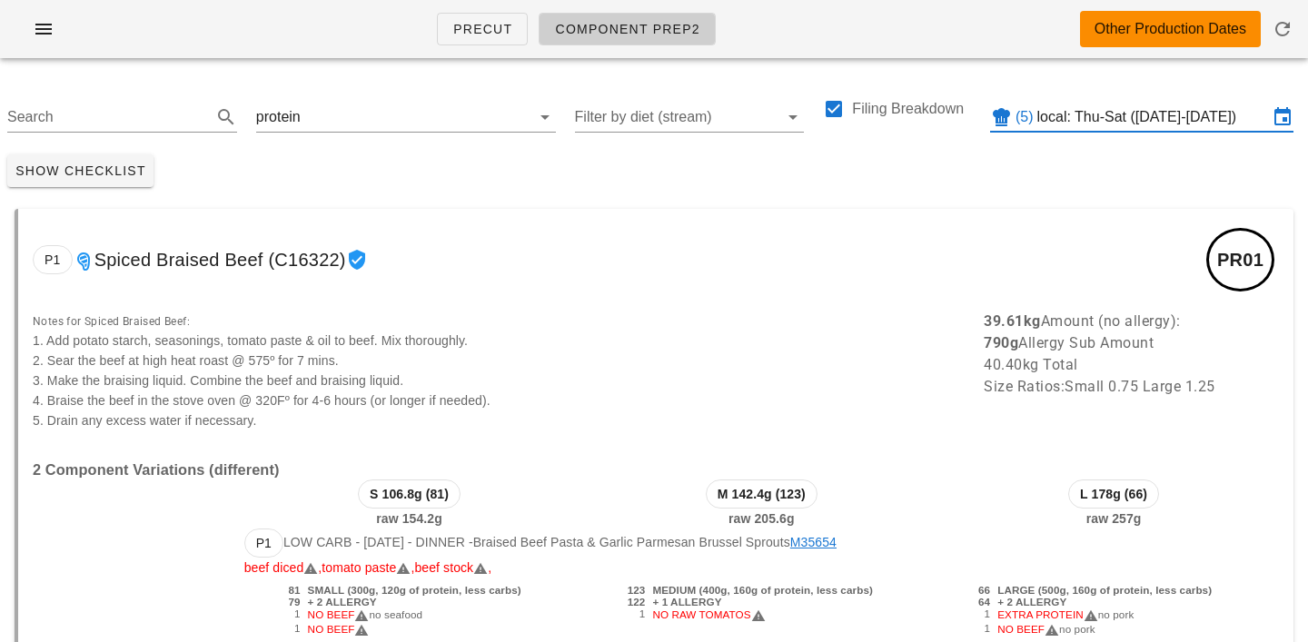
click at [1093, 123] on input "local: Thu-Sat ([DATE]-[DATE])" at bounding box center [1152, 117] width 231 height 29
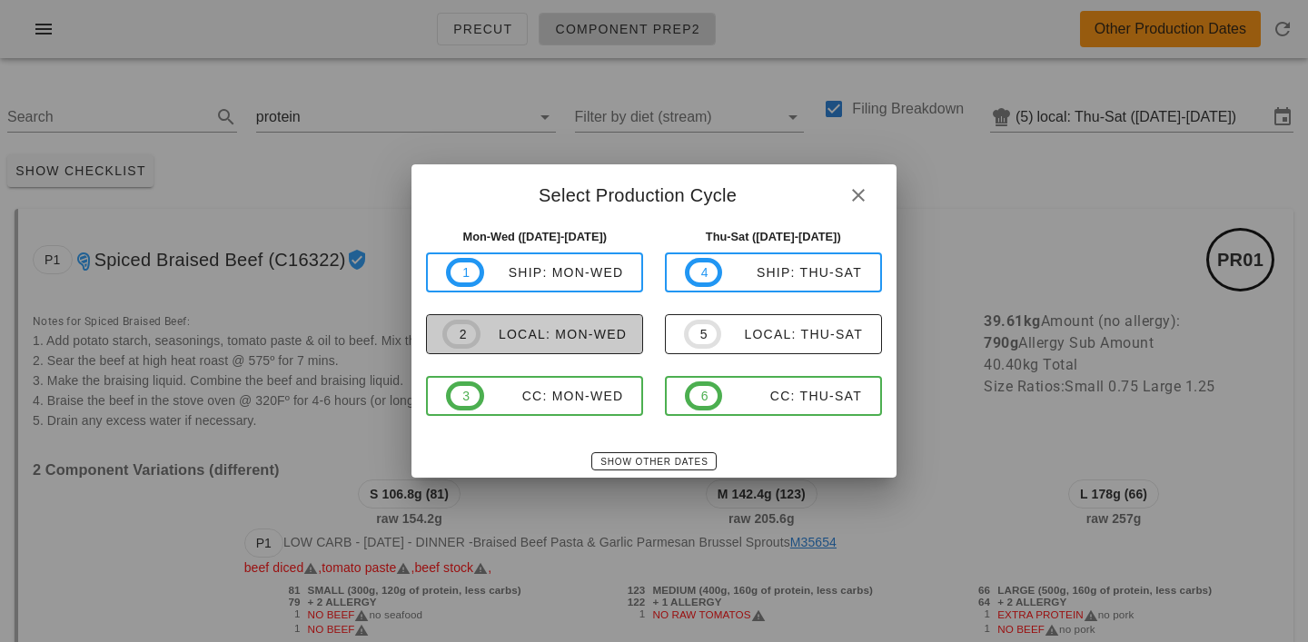
click at [566, 327] on div "local: Mon-Wed" at bounding box center [554, 334] width 146 height 15
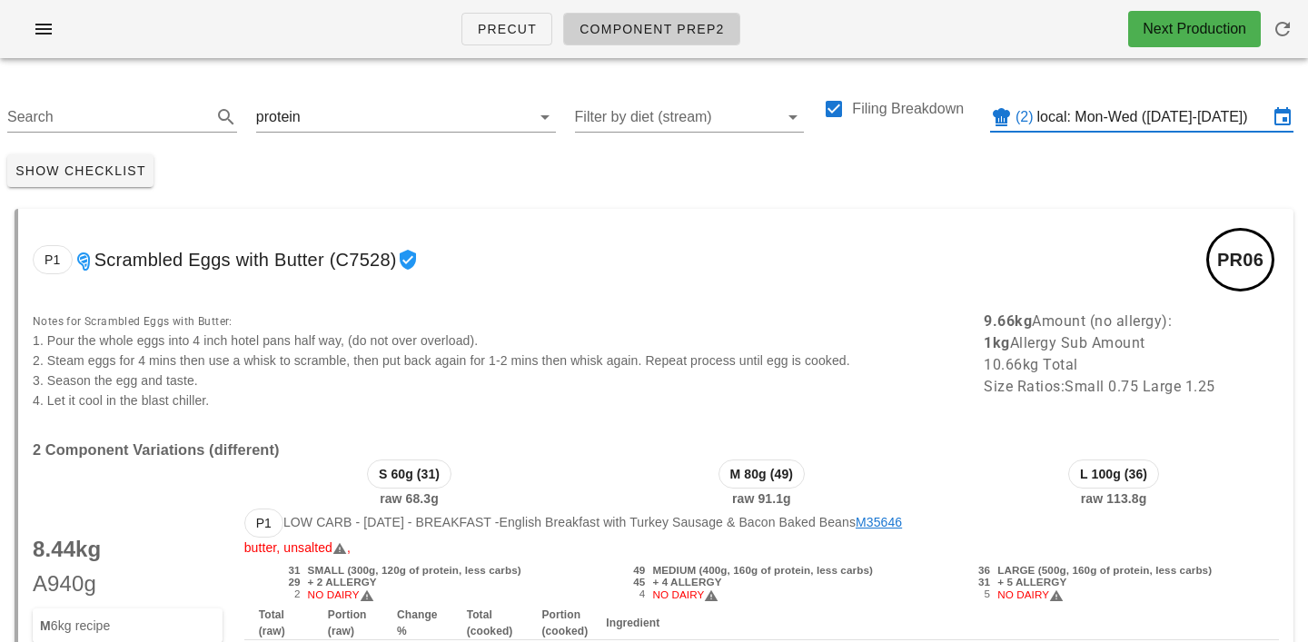
click at [1085, 116] on input "local: Mon-Wed ([DATE]-[DATE])" at bounding box center [1152, 117] width 231 height 29
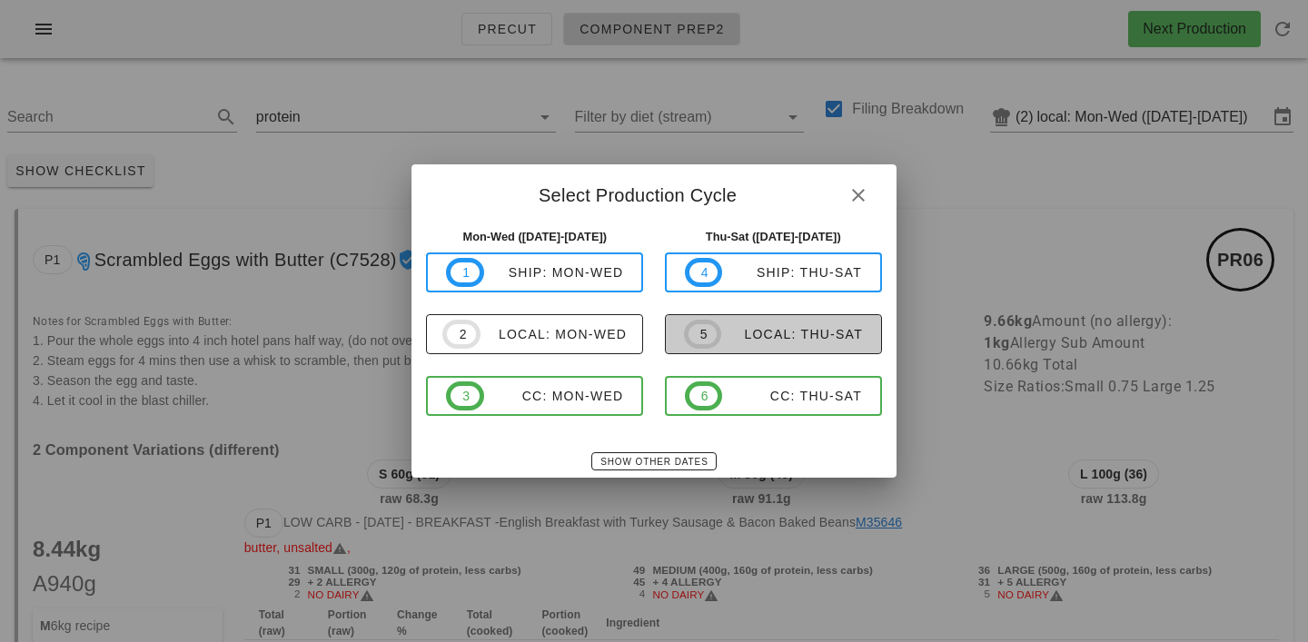
click at [742, 327] on div "local: Thu-Sat" at bounding box center [792, 334] width 142 height 15
type input "local: Thu-Sat ([DATE]-[DATE])"
